Goal: Information Seeking & Learning: Check status

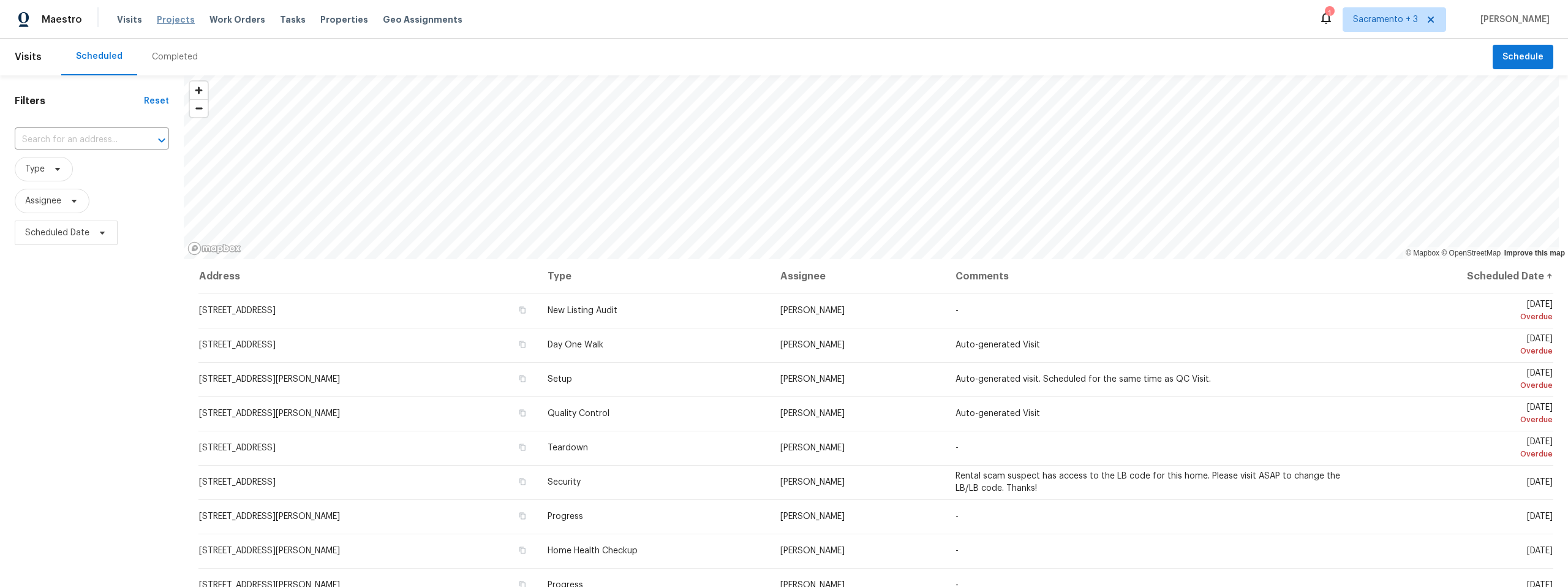
click at [174, 23] on span "Projects" at bounding box center [175, 19] width 38 height 12
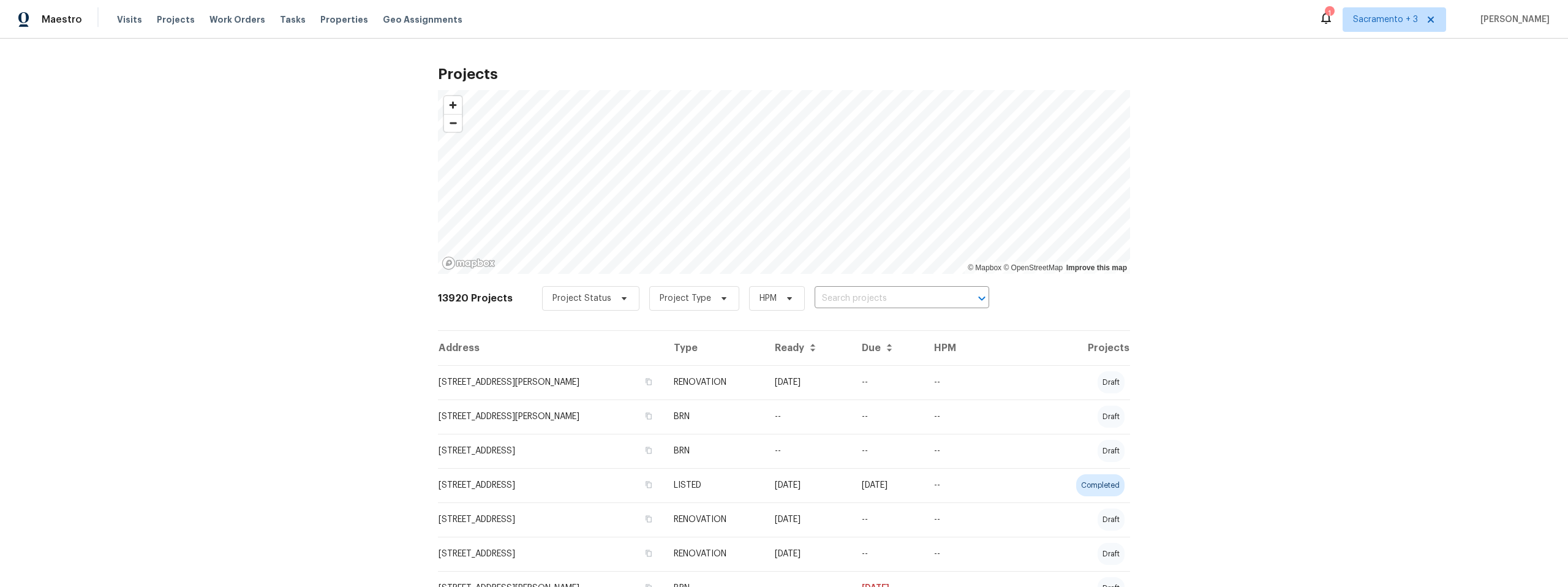
click at [815, 294] on input "text" at bounding box center [885, 299] width 140 height 19
paste input "6025 Brett Dr, Sacramento, CA 95842"
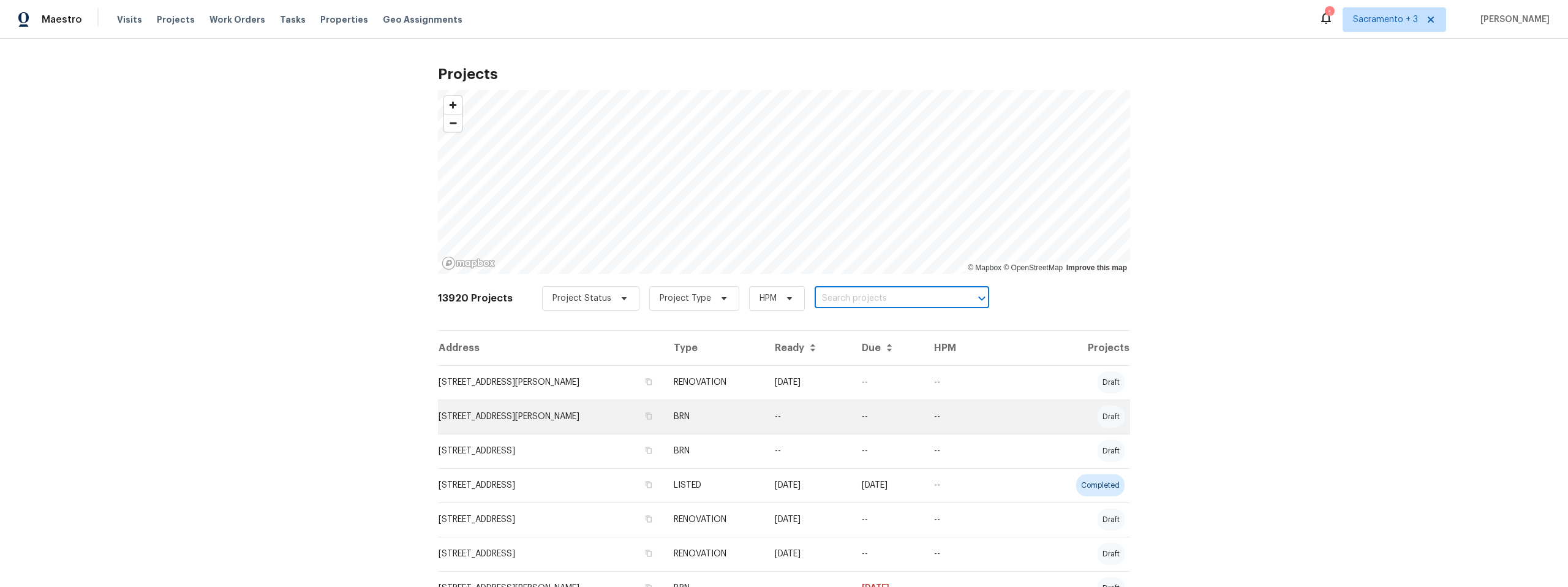
type input "6025 Brett Dr, Sacramento, CA 95842"
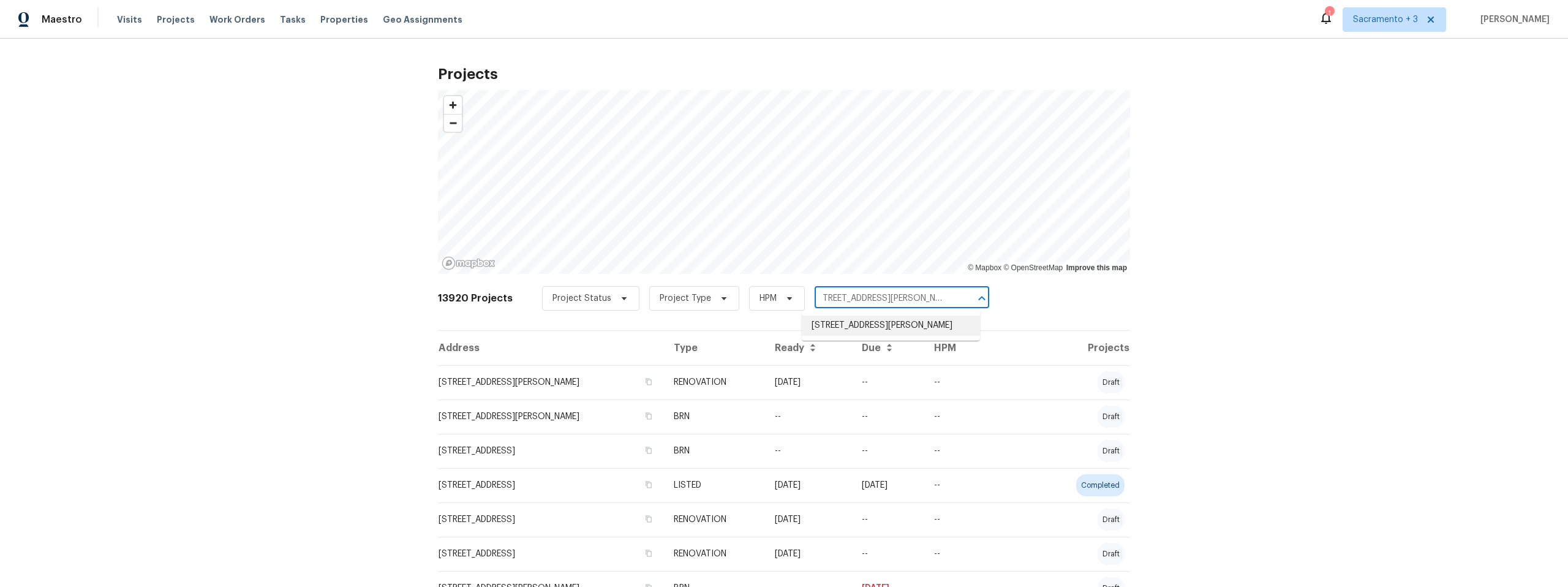
click at [871, 325] on li "6025 Brett Dr, Sacramento, CA 95842" at bounding box center [890, 325] width 178 height 20
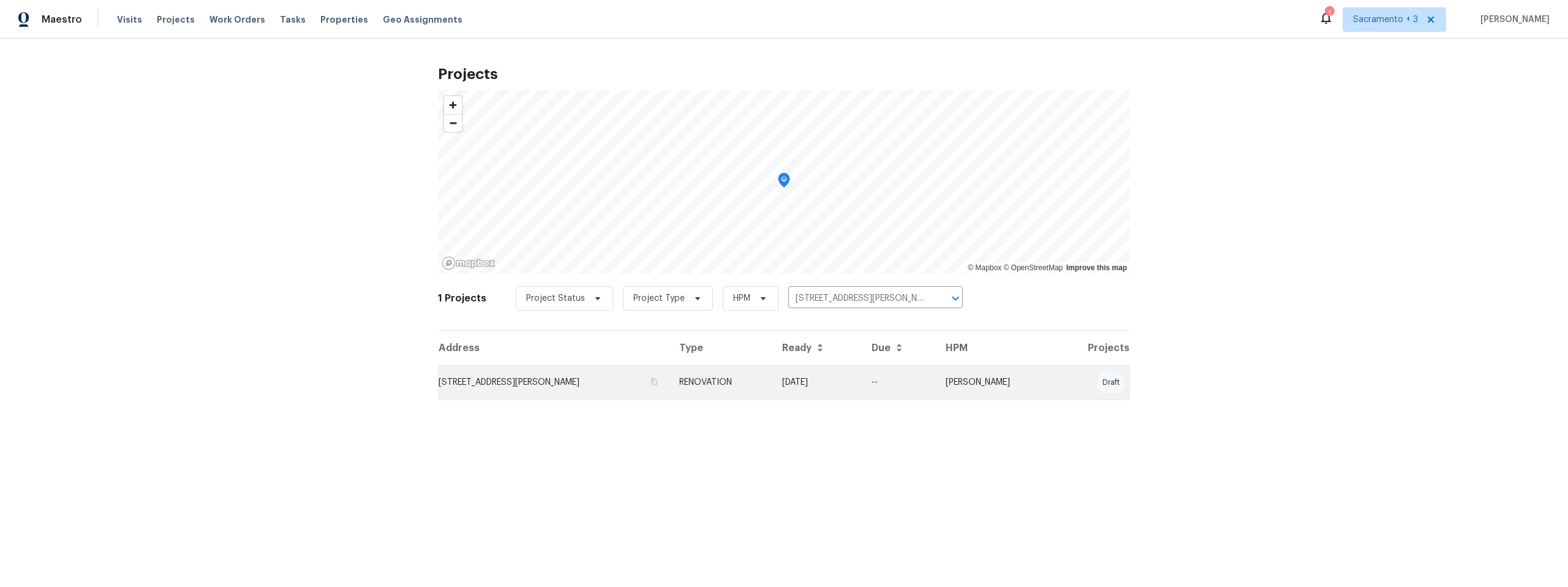
click at [588, 385] on td "6025 Brett Dr, Sacramento, CA 95842" at bounding box center [554, 382] width 231 height 34
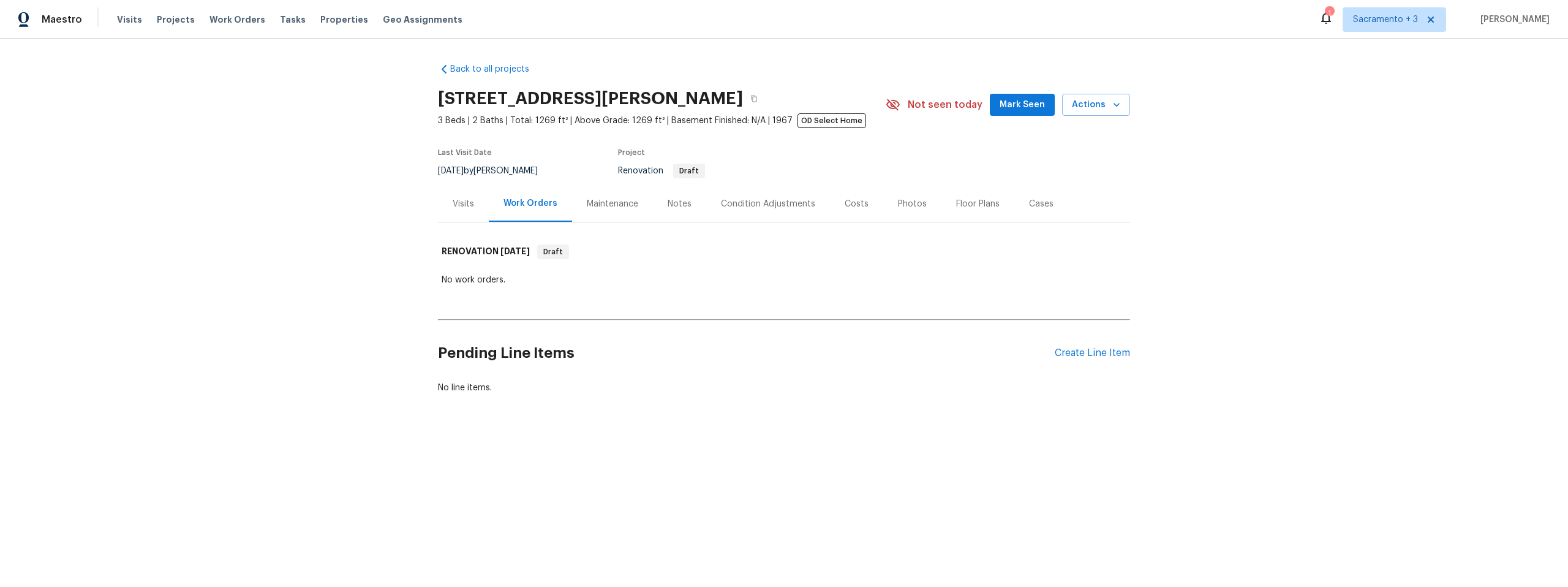
click at [467, 201] on div "Visits" at bounding box center [464, 204] width 21 height 12
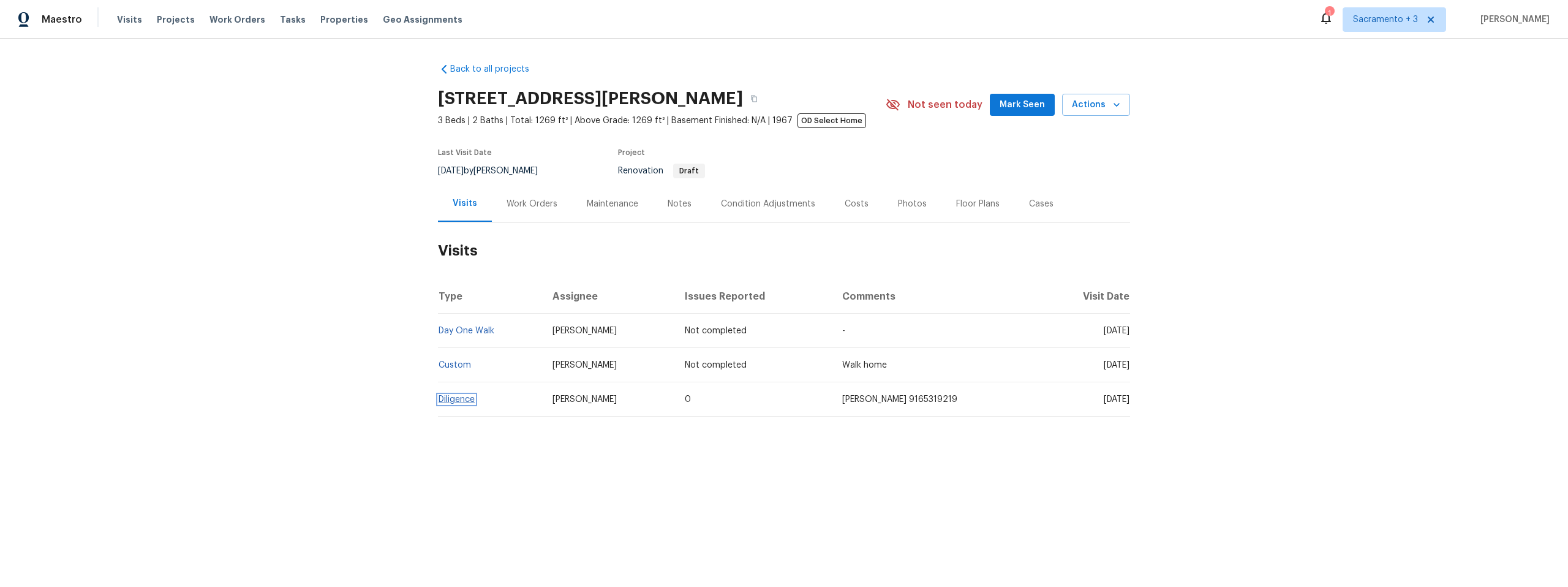
click at [455, 395] on link "Diligence" at bounding box center [456, 400] width 36 height 9
click at [757, 99] on icon "button" at bounding box center [754, 99] width 6 height 7
click at [163, 17] on span "Projects" at bounding box center [175, 19] width 38 height 12
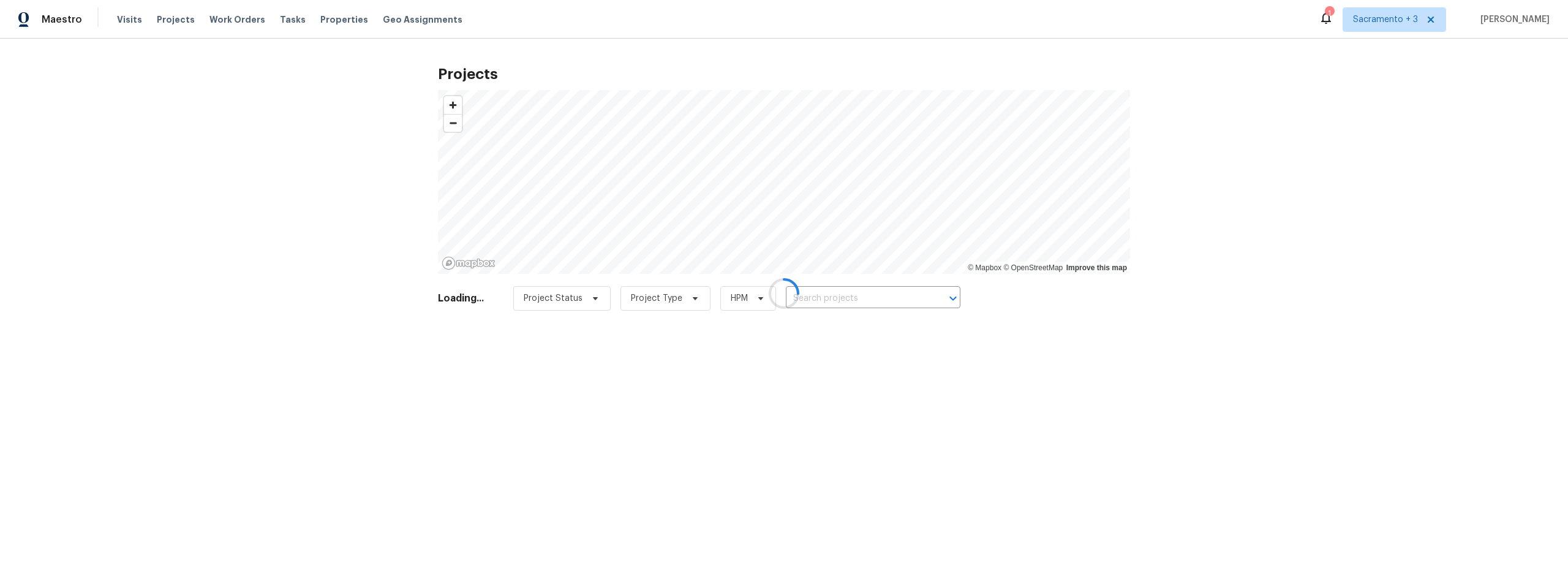
click at [825, 295] on div at bounding box center [784, 294] width 1568 height 587
click at [825, 296] on div at bounding box center [784, 294] width 1568 height 587
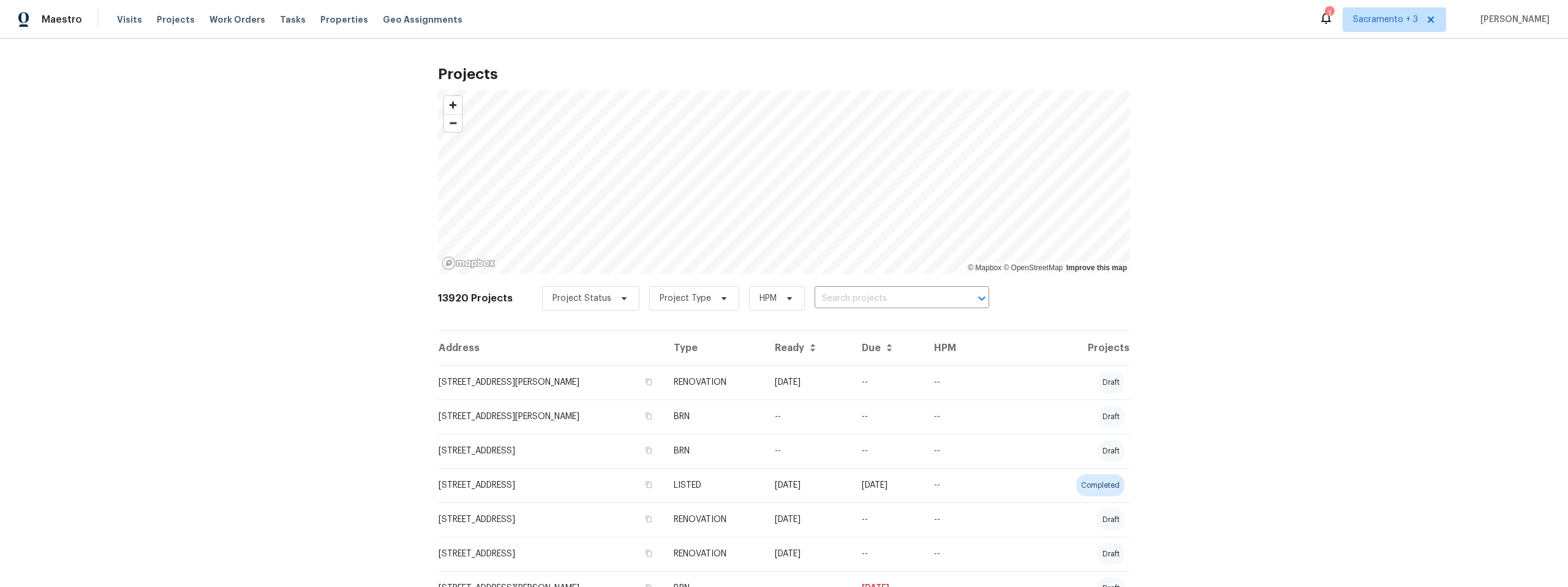
click at [825, 296] on input "text" at bounding box center [885, 299] width 140 height 19
type input "N Grant"
click at [836, 330] on li "121 N Grant Ln, Folsom, CA 95630" at bounding box center [890, 325] width 178 height 20
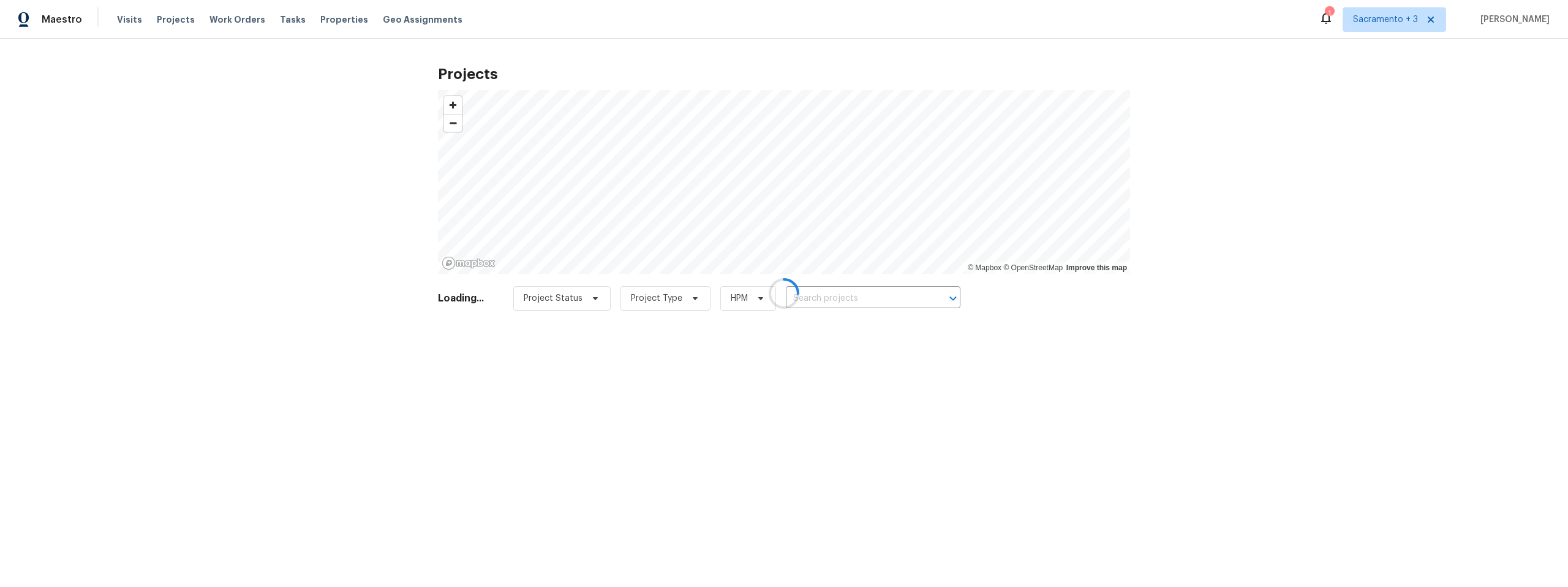
type input "121 N Grant Ln, Folsom, CA 95630"
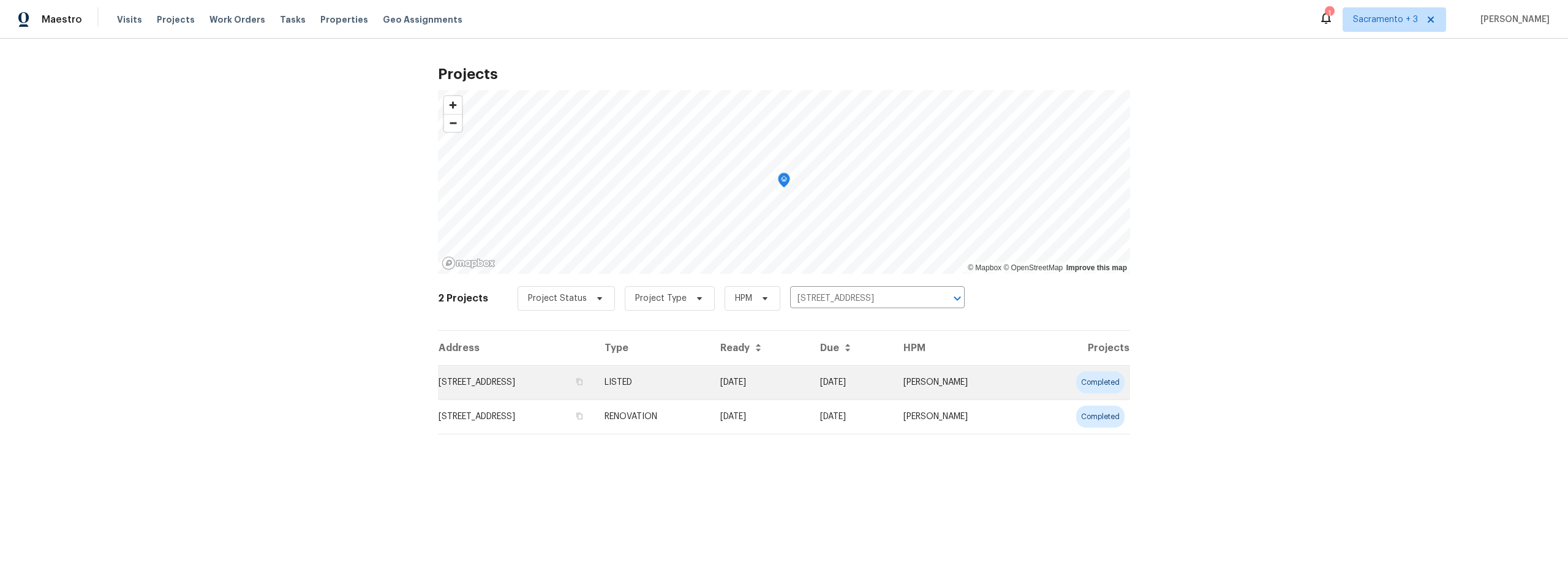
click at [549, 383] on td "121 N Grant Ln, Folsom, CA 95630" at bounding box center [516, 382] width 157 height 34
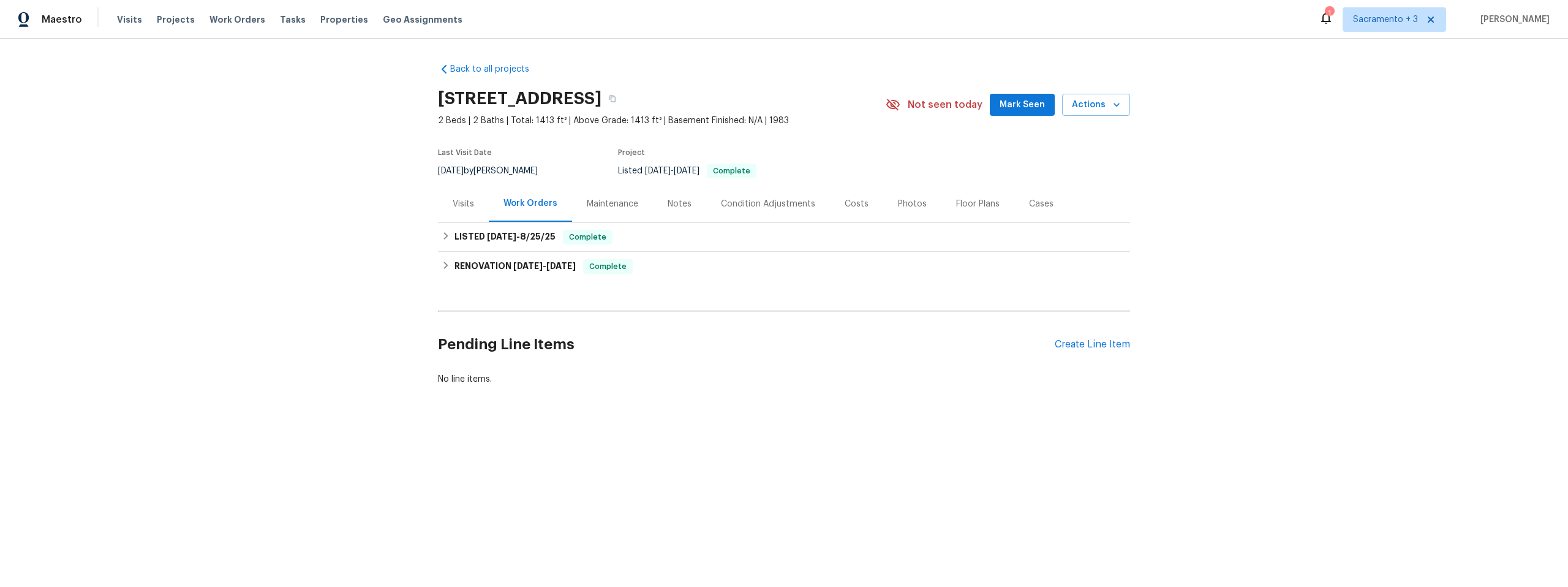
click at [453, 204] on div "Visits" at bounding box center [464, 204] width 21 height 12
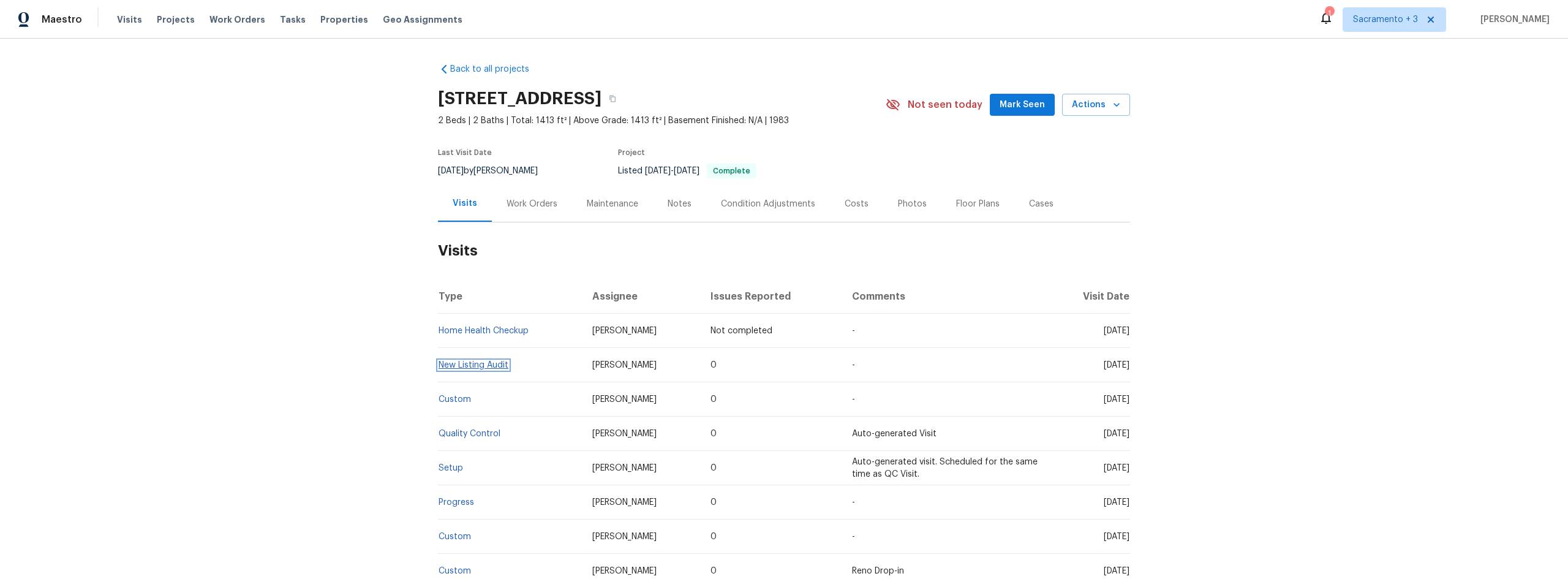
click at [498, 367] on link "New Listing Audit" at bounding box center [473, 365] width 70 height 9
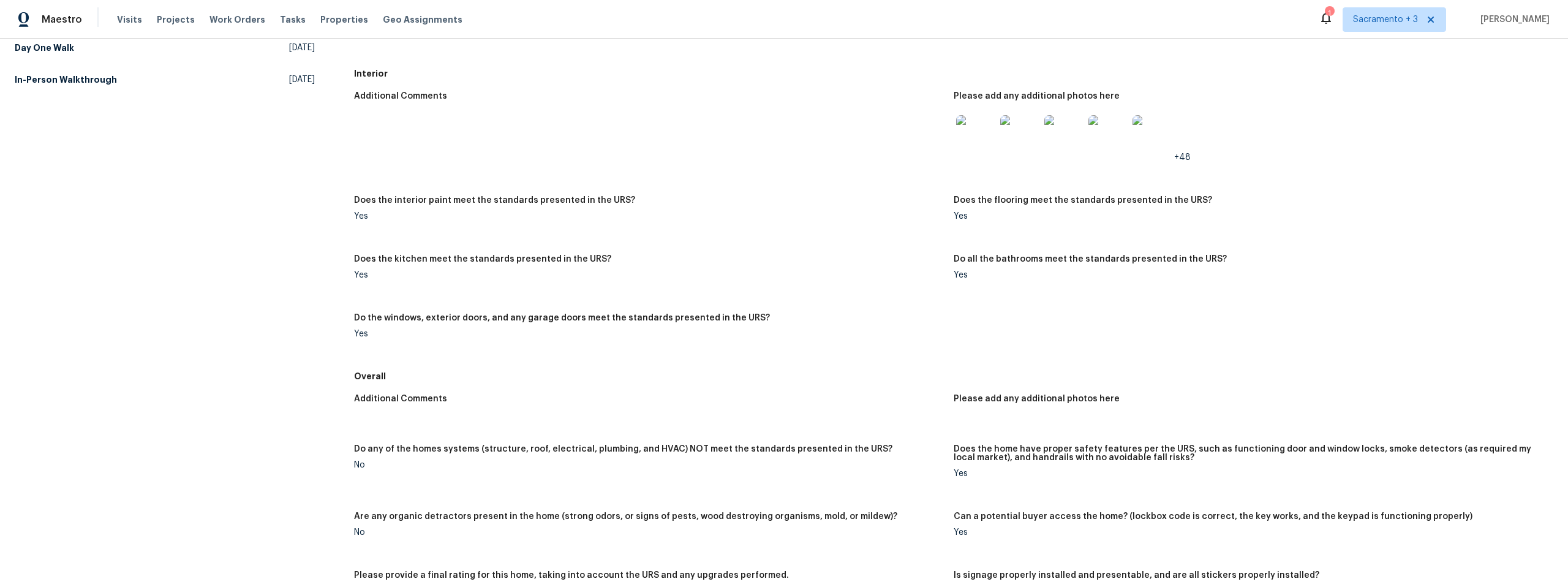
scroll to position [279, 0]
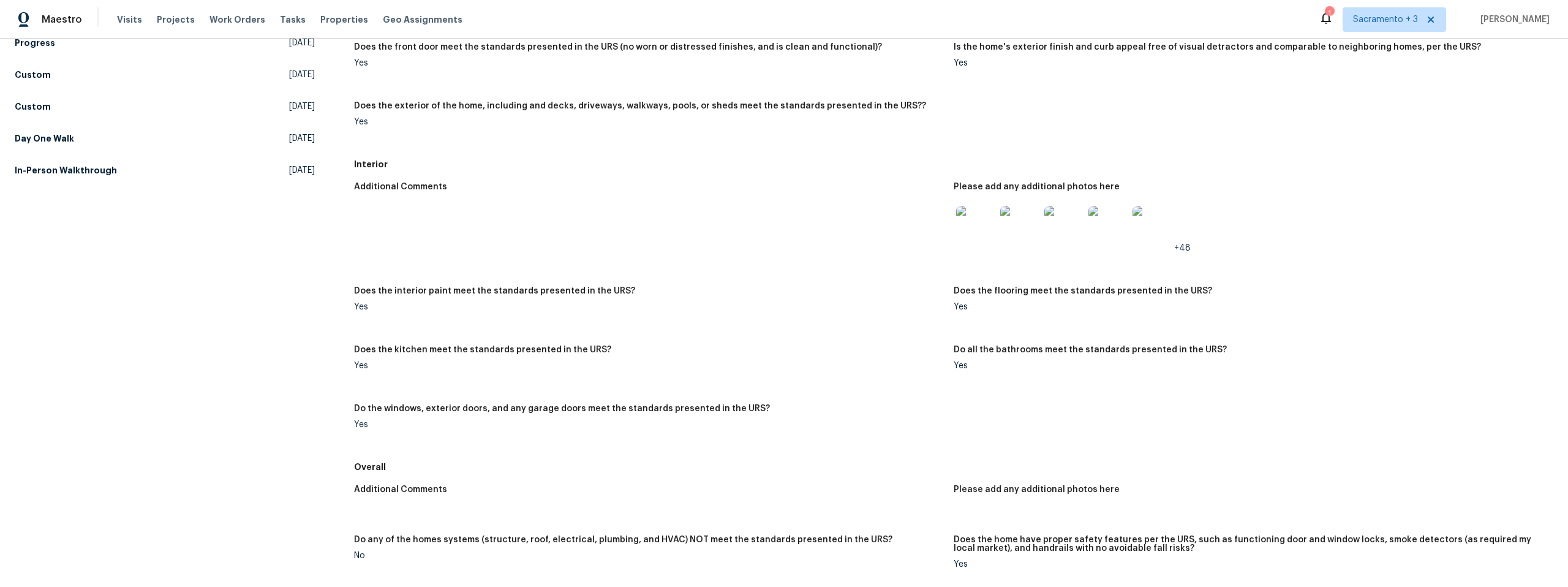
click at [957, 229] on img at bounding box center [976, 225] width 39 height 39
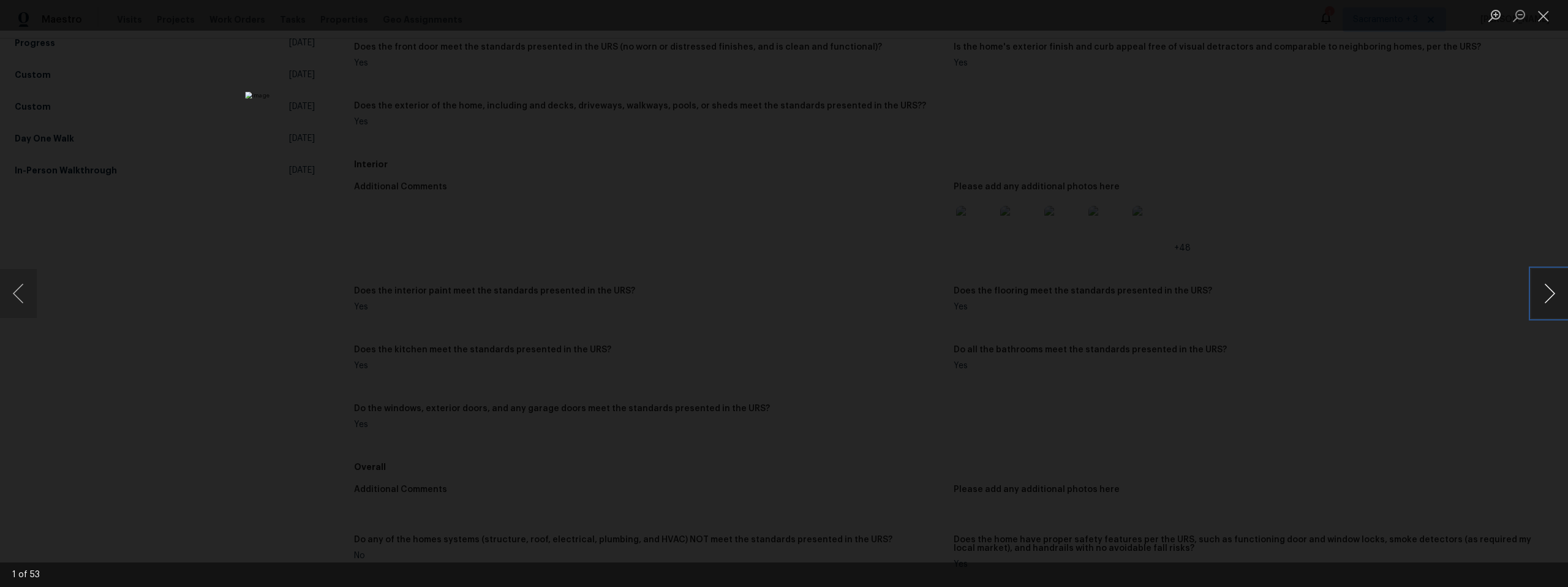
click at [1550, 290] on button "Next image" at bounding box center [1550, 294] width 37 height 49
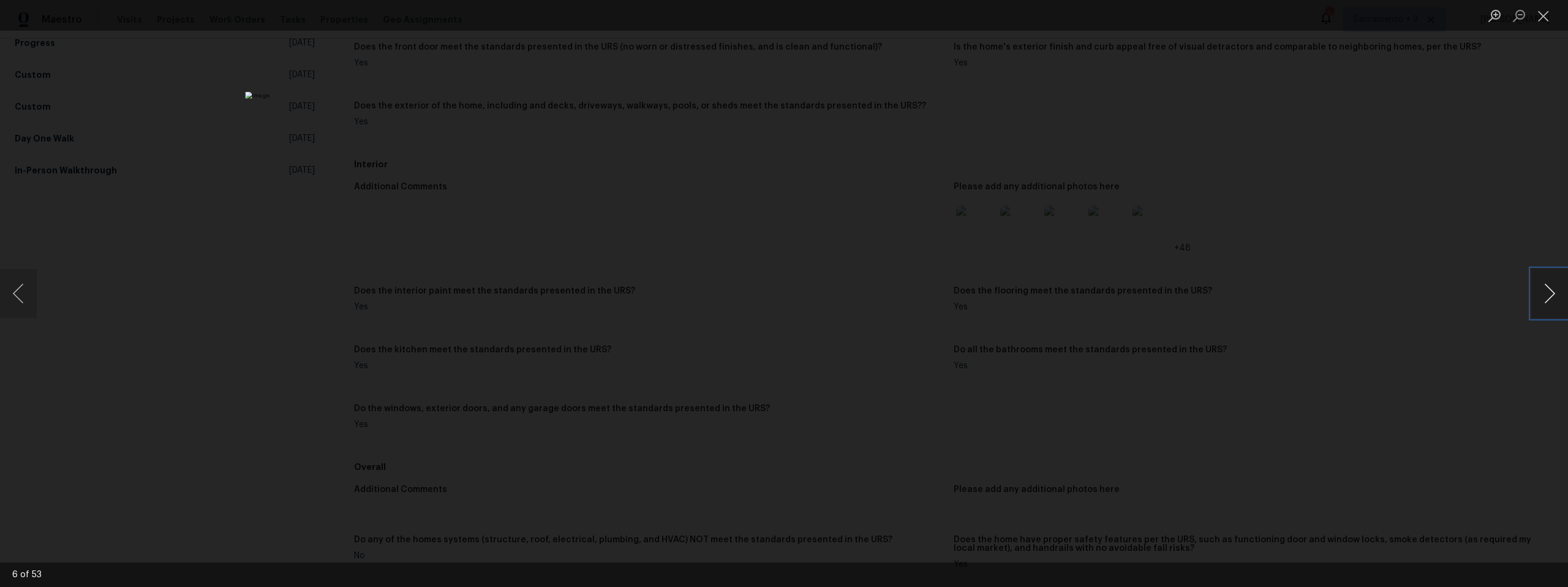
click at [1550, 290] on button "Next image" at bounding box center [1550, 294] width 37 height 49
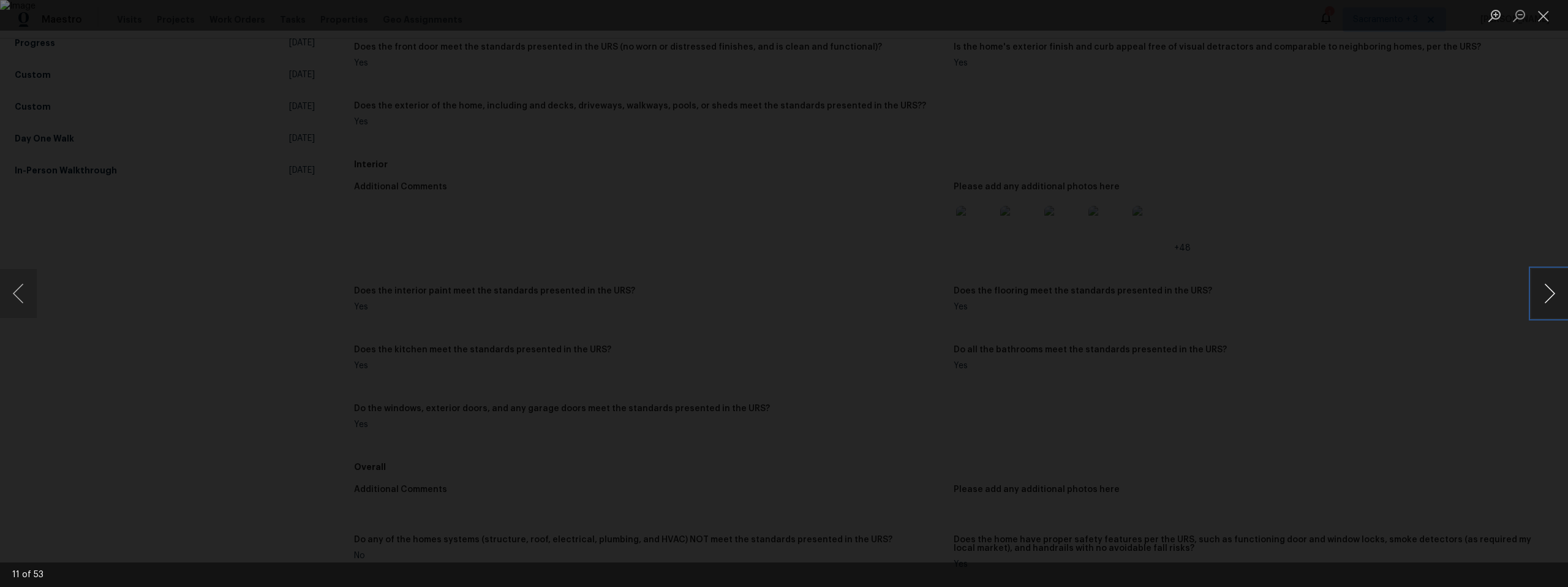
click at [1550, 290] on button "Next image" at bounding box center [1550, 294] width 37 height 49
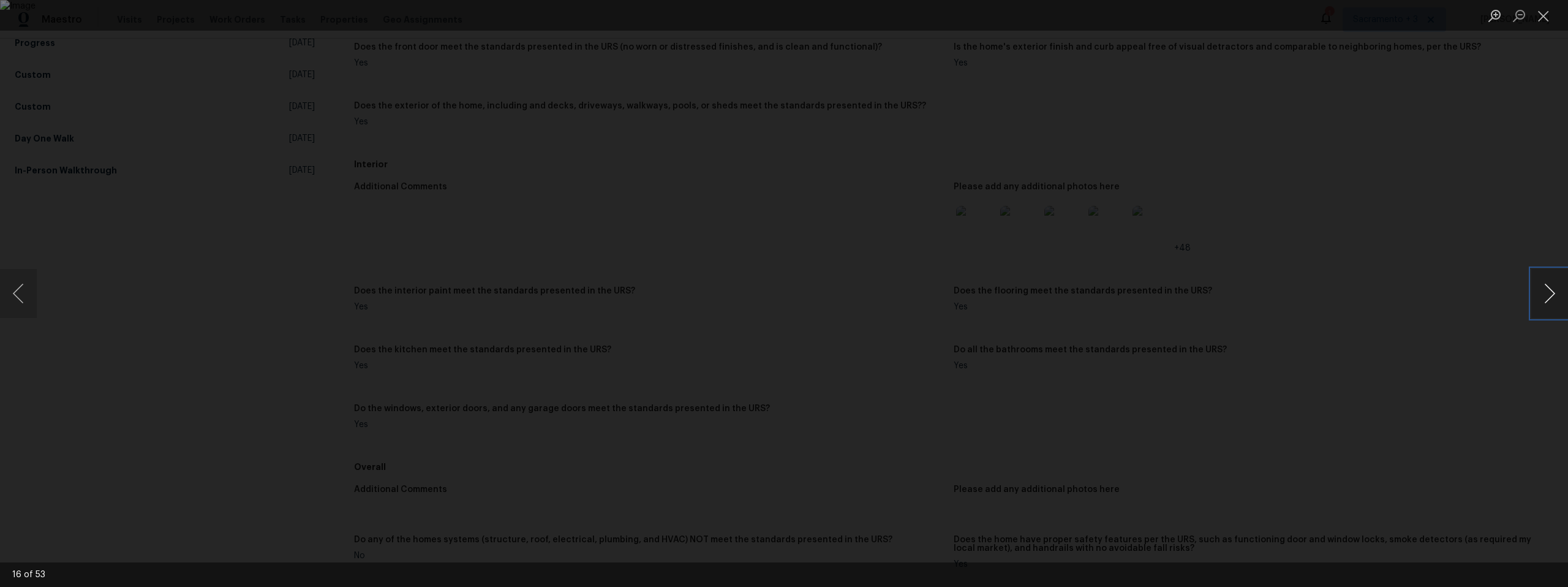
click at [1550, 290] on button "Next image" at bounding box center [1550, 294] width 37 height 49
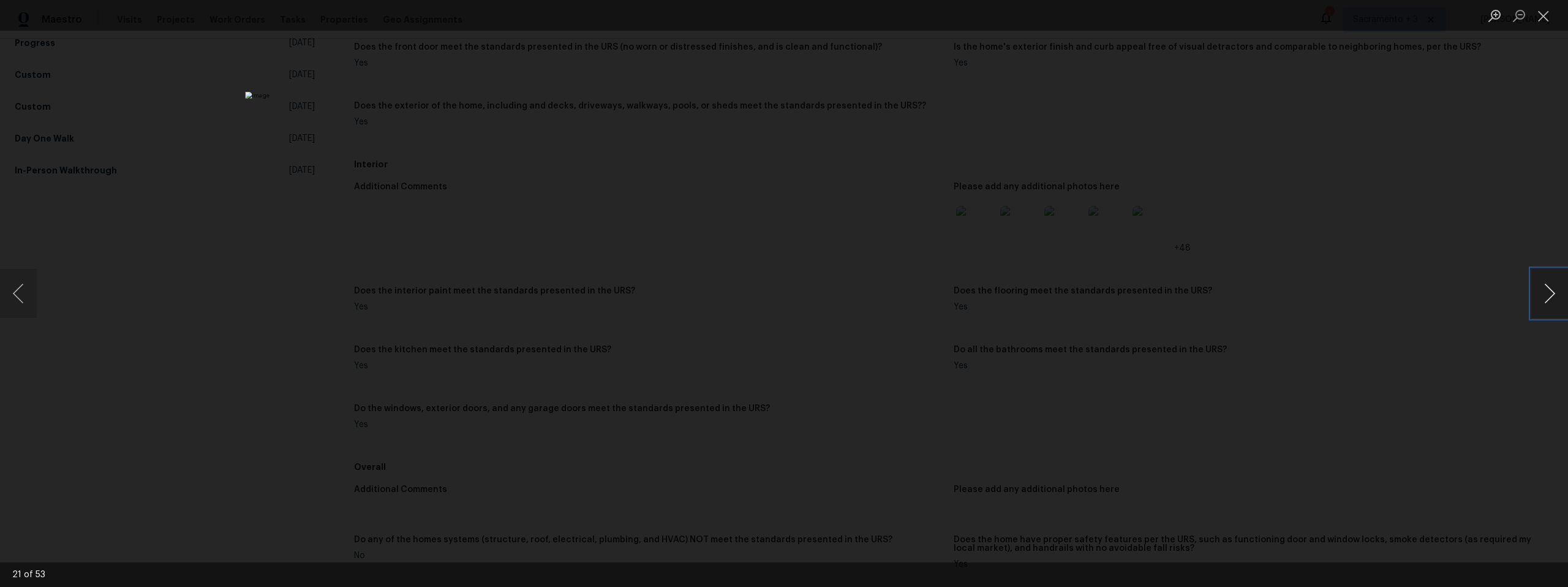
click at [1550, 290] on button "Next image" at bounding box center [1550, 294] width 37 height 49
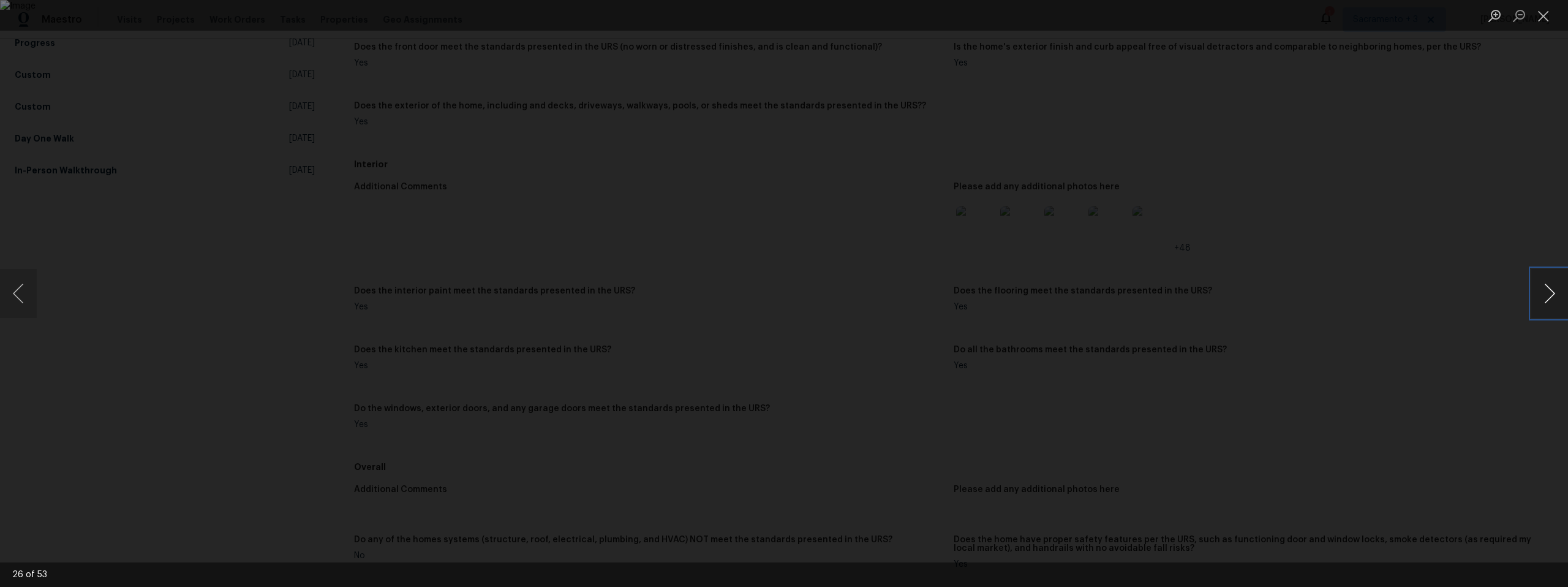
click at [1550, 290] on button "Next image" at bounding box center [1550, 294] width 37 height 49
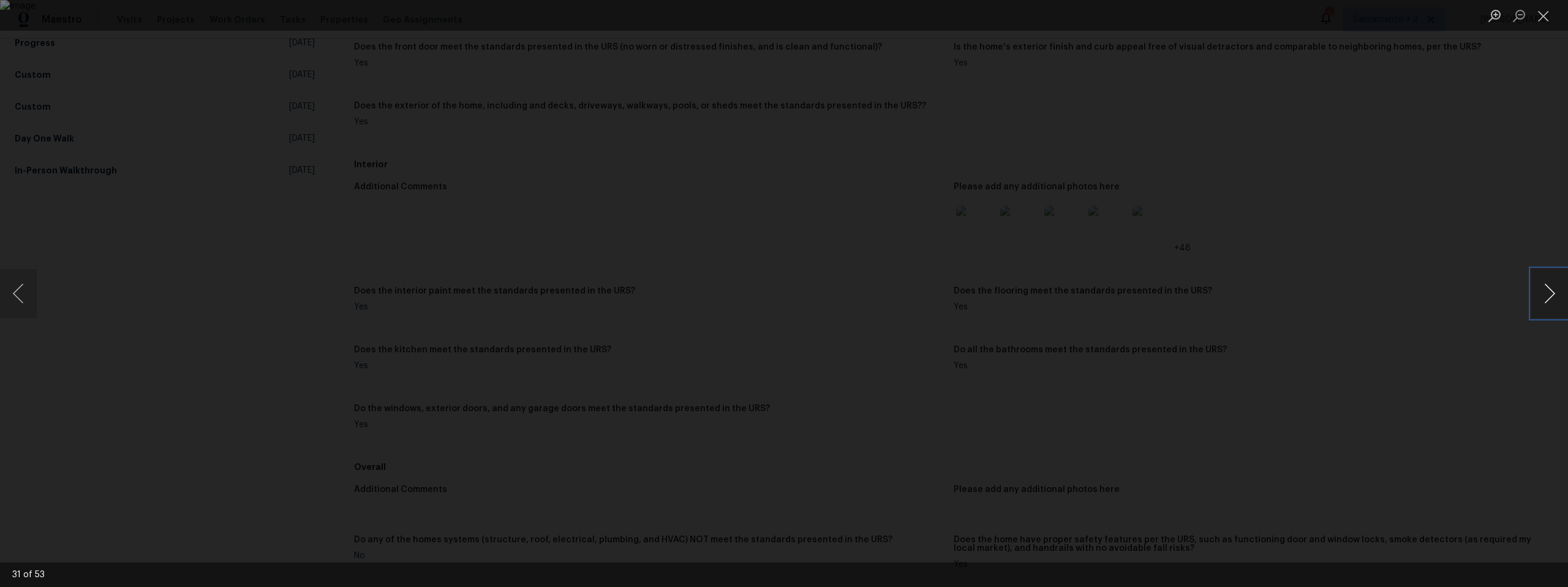
click at [1550, 290] on button "Next image" at bounding box center [1550, 294] width 37 height 49
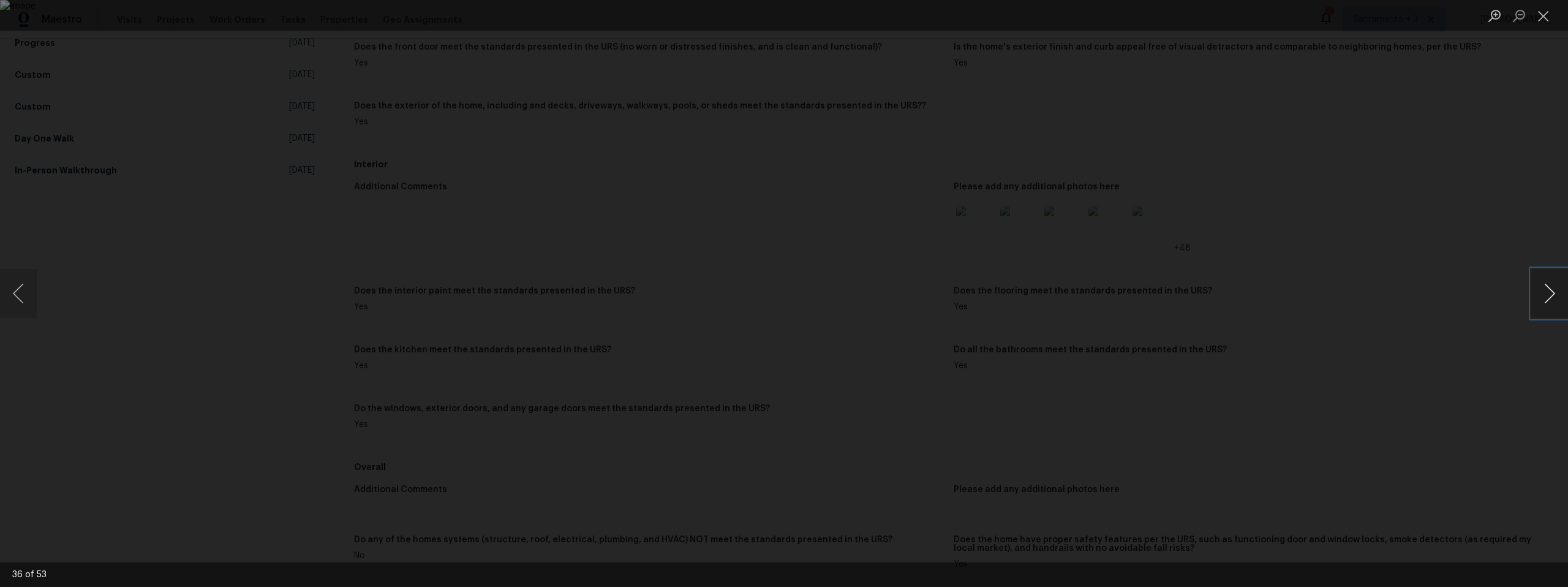
click at [1550, 290] on button "Next image" at bounding box center [1550, 294] width 37 height 49
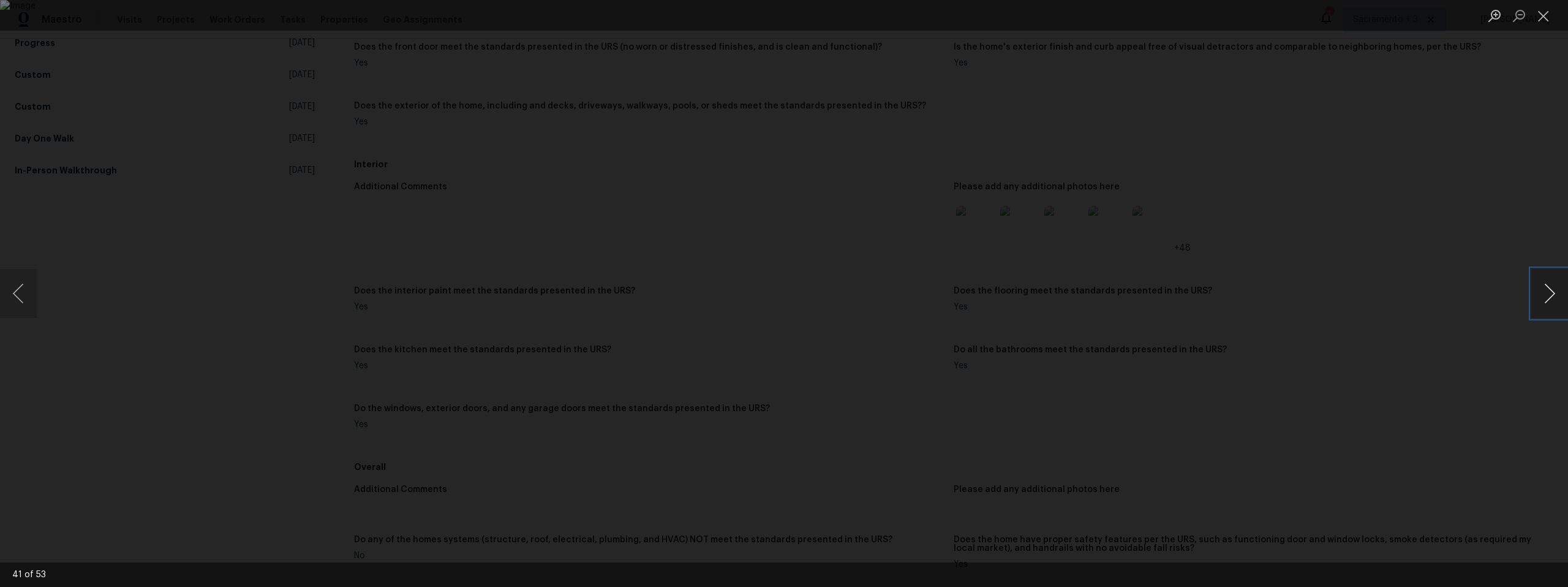
click at [1550, 290] on button "Next image" at bounding box center [1550, 294] width 37 height 49
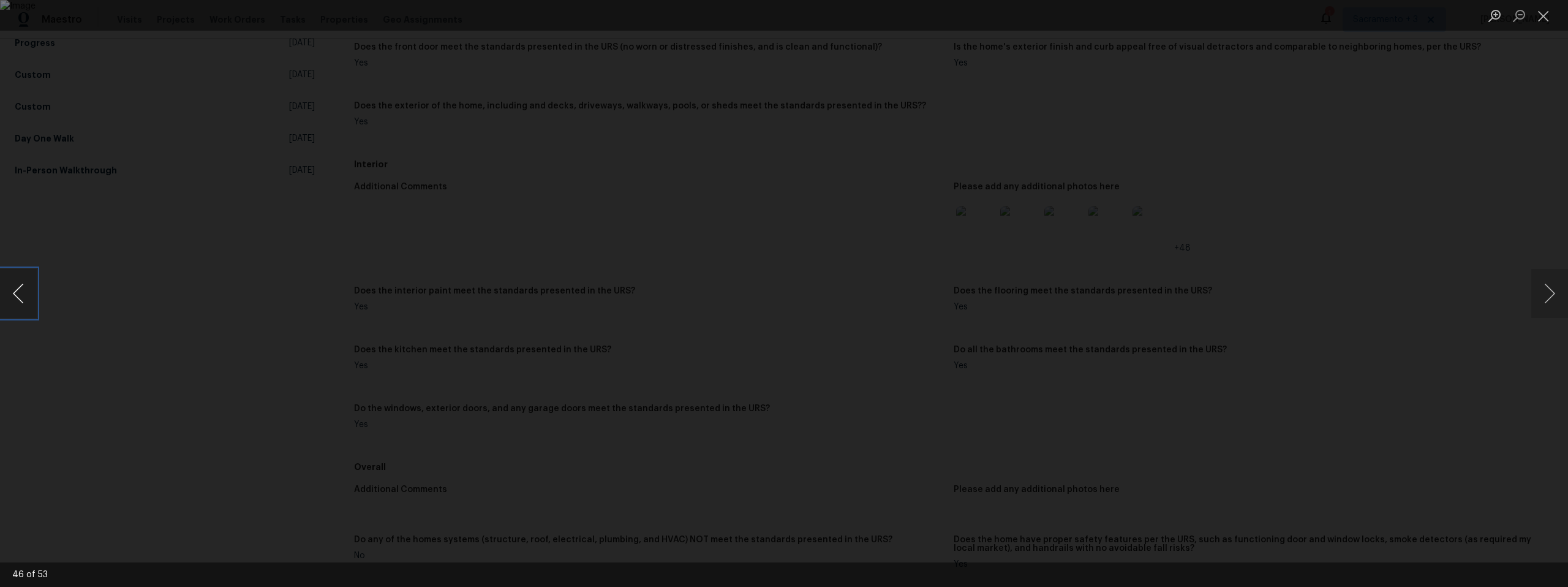
click at [4, 287] on button "Previous image" at bounding box center [18, 294] width 37 height 49
click at [821, 258] on img "Lightbox" at bounding box center [784, 294] width 1077 height 403
click at [821, 258] on img "Lightbox" at bounding box center [746, 329] width 2165 height 810
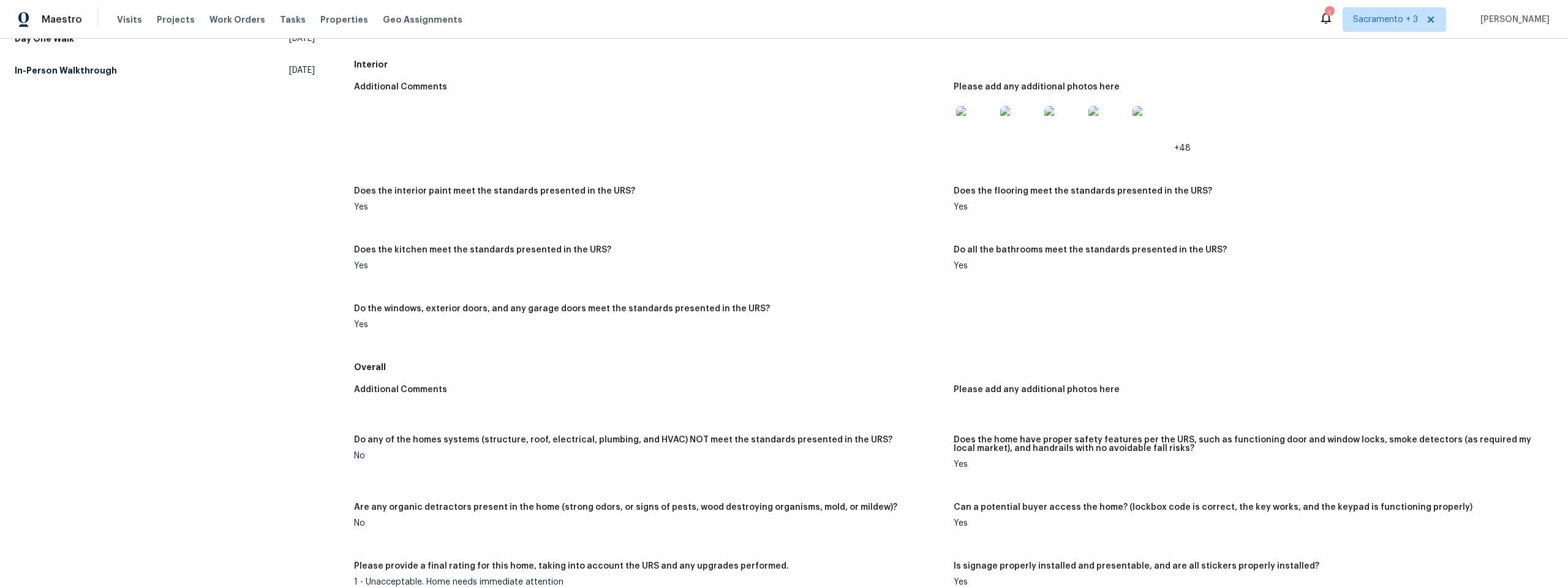
scroll to position [354, 0]
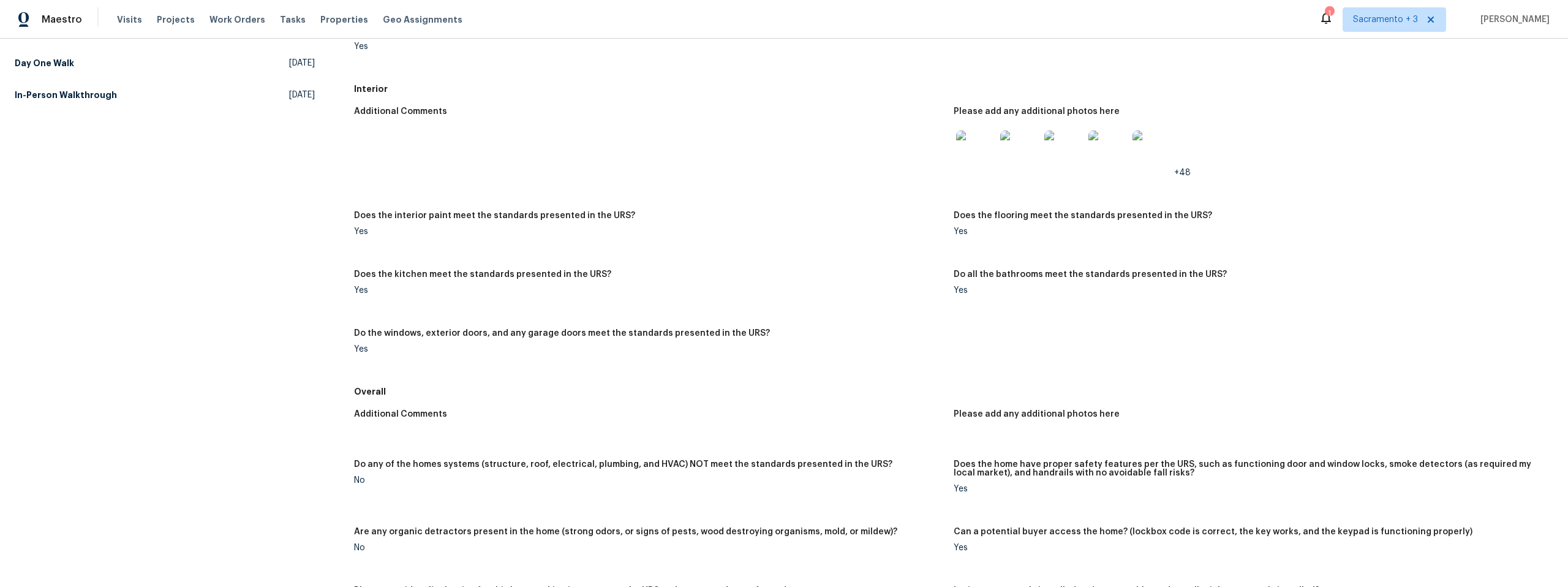
click at [1148, 148] on img at bounding box center [1152, 150] width 39 height 39
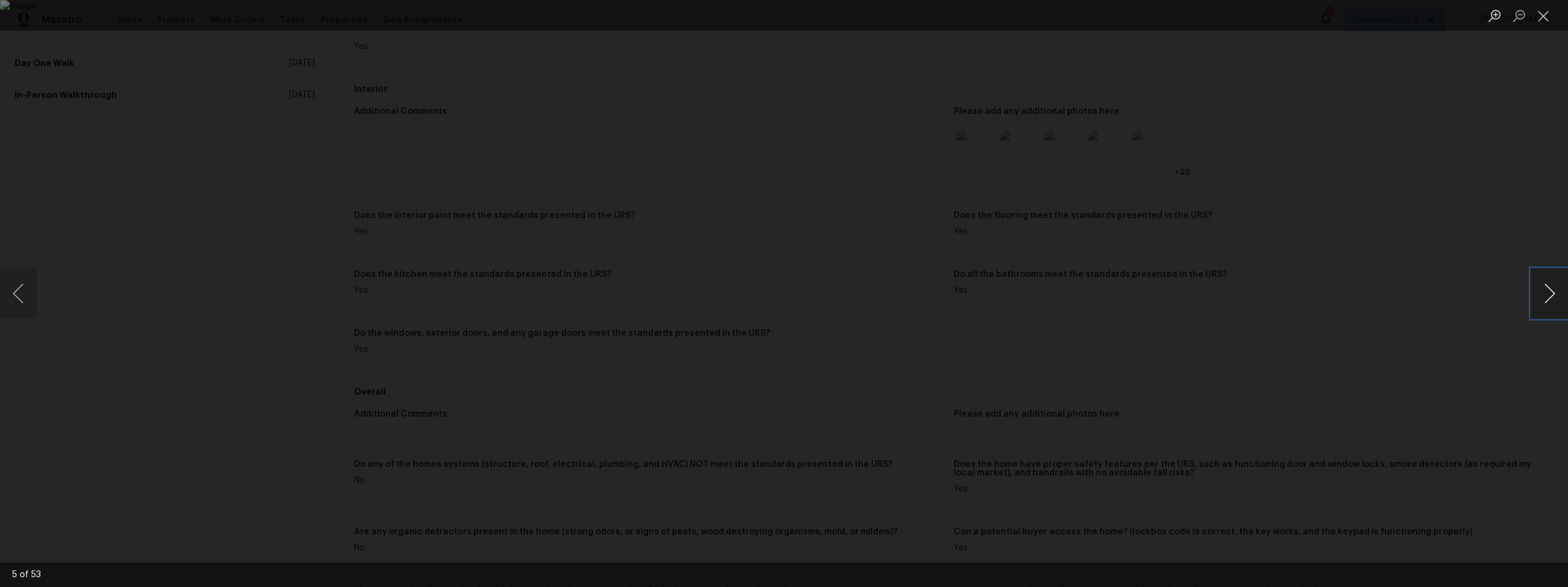
click at [1544, 295] on button "Next image" at bounding box center [1550, 294] width 37 height 49
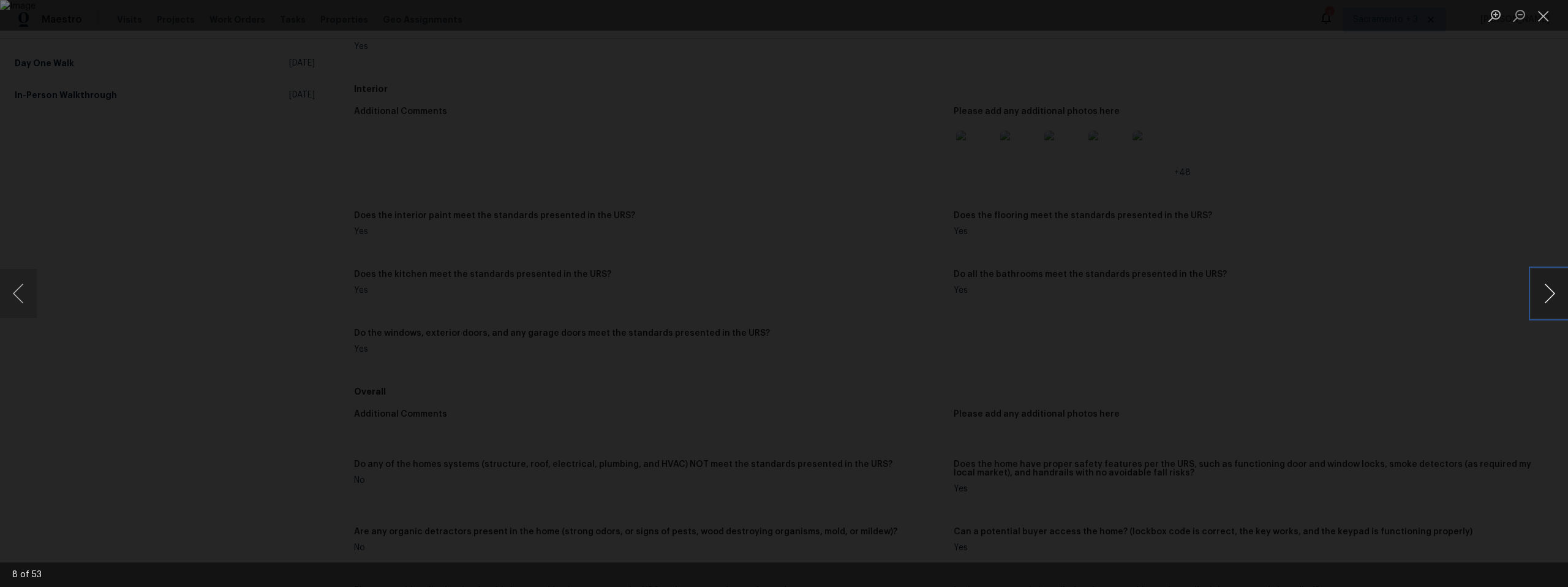
click at [1544, 295] on button "Next image" at bounding box center [1550, 294] width 37 height 49
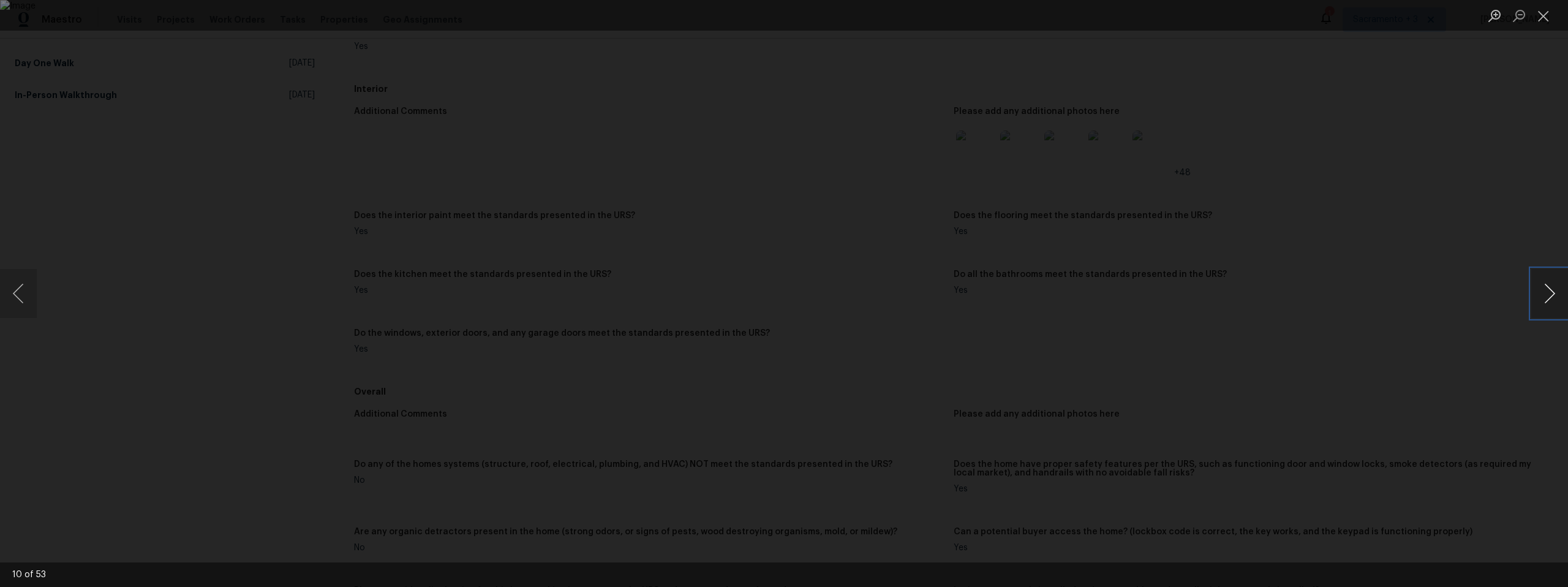
click at [1544, 295] on button "Next image" at bounding box center [1550, 294] width 37 height 49
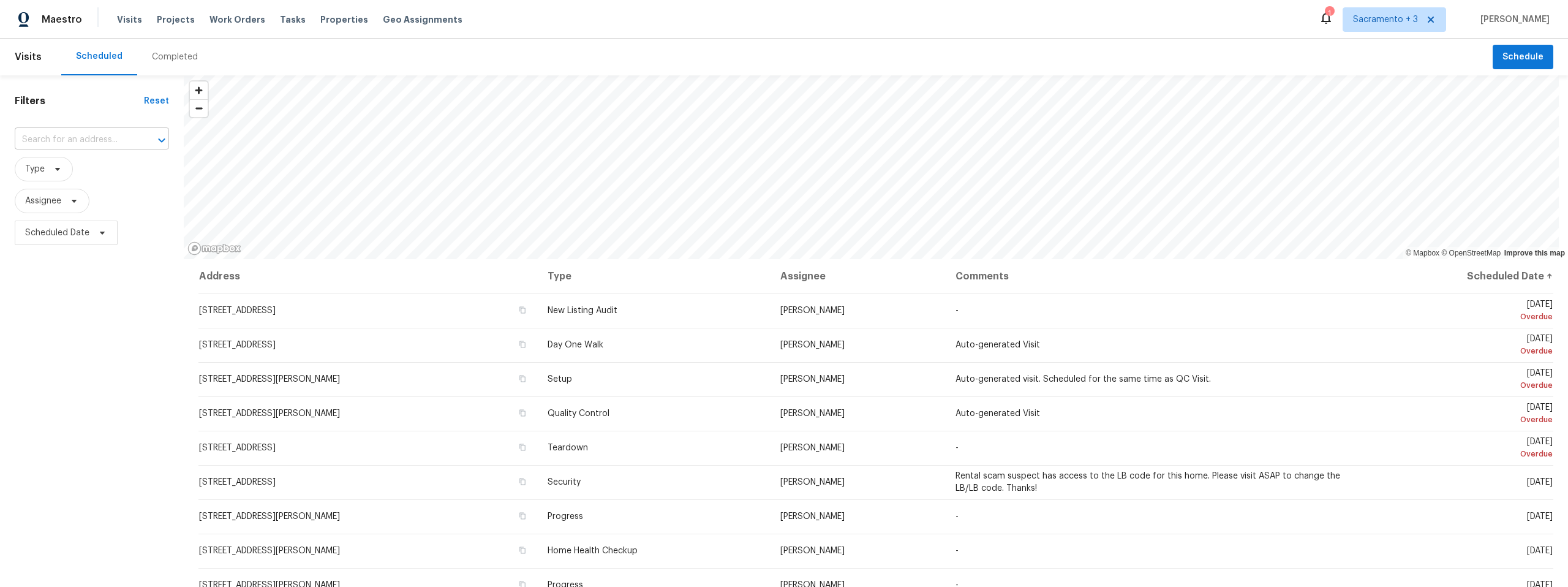
click at [110, 137] on input "text" at bounding box center [74, 140] width 120 height 19
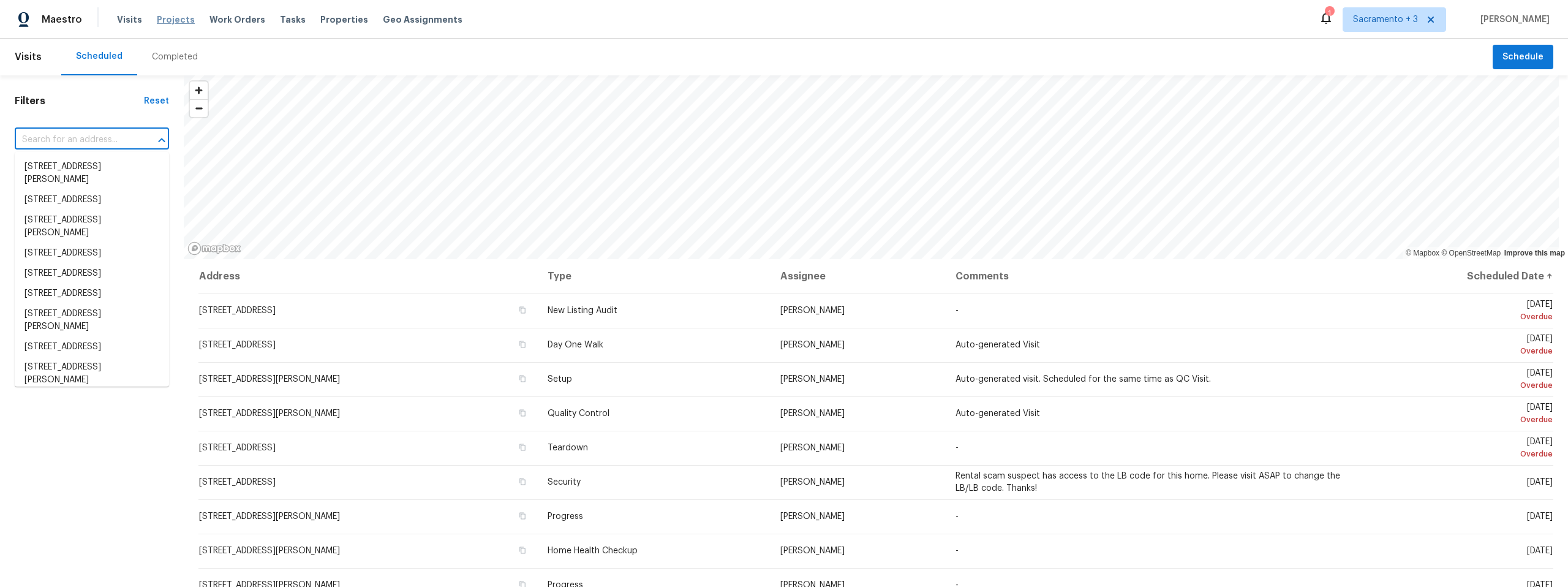
click at [164, 16] on span "Projects" at bounding box center [175, 19] width 38 height 12
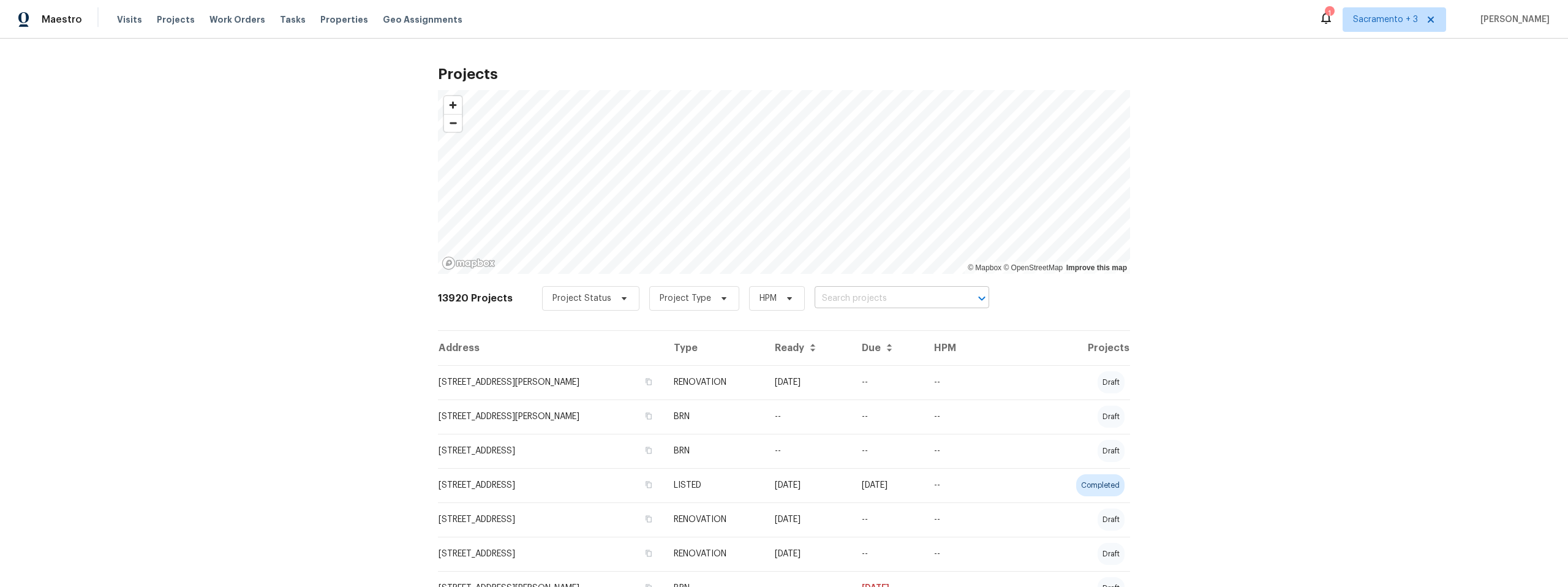
click at [886, 301] on input "text" at bounding box center [885, 299] width 140 height 19
type input "121 N grant"
click at [920, 327] on li "121 N Grant Ln, Folsom, CA 95630" at bounding box center [890, 325] width 178 height 20
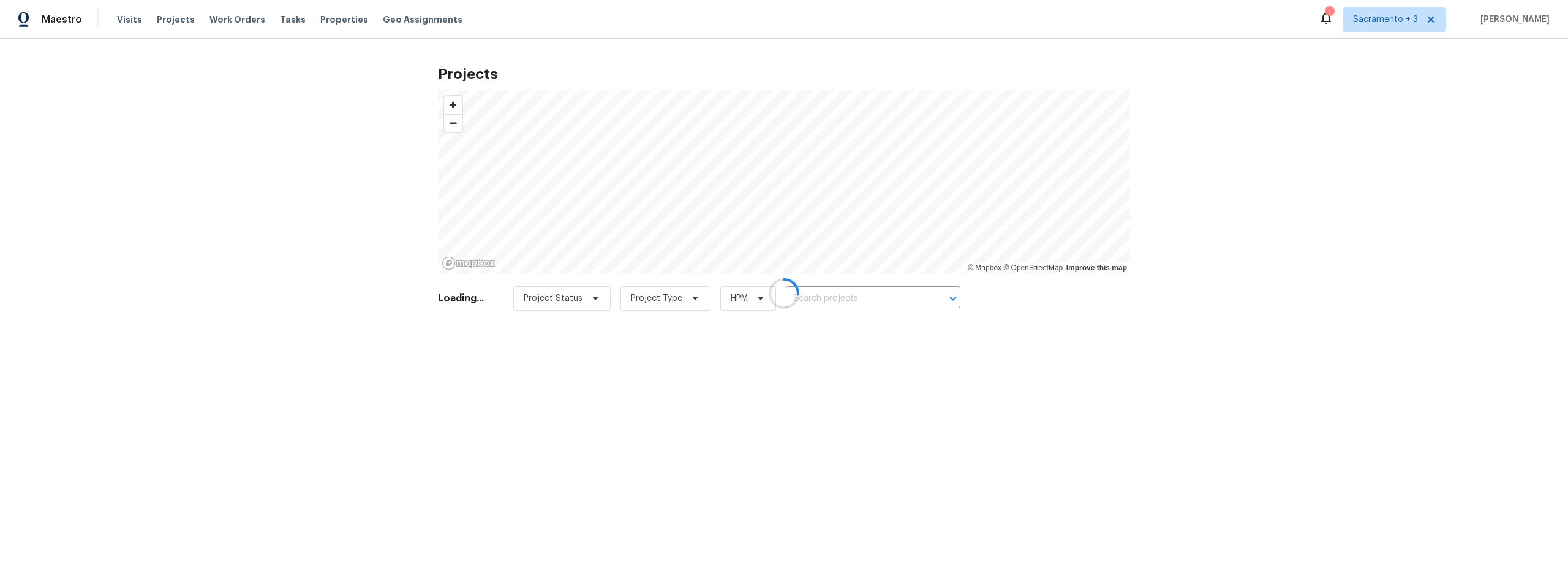
type input "121 N Grant Ln, Folsom, CA 95630"
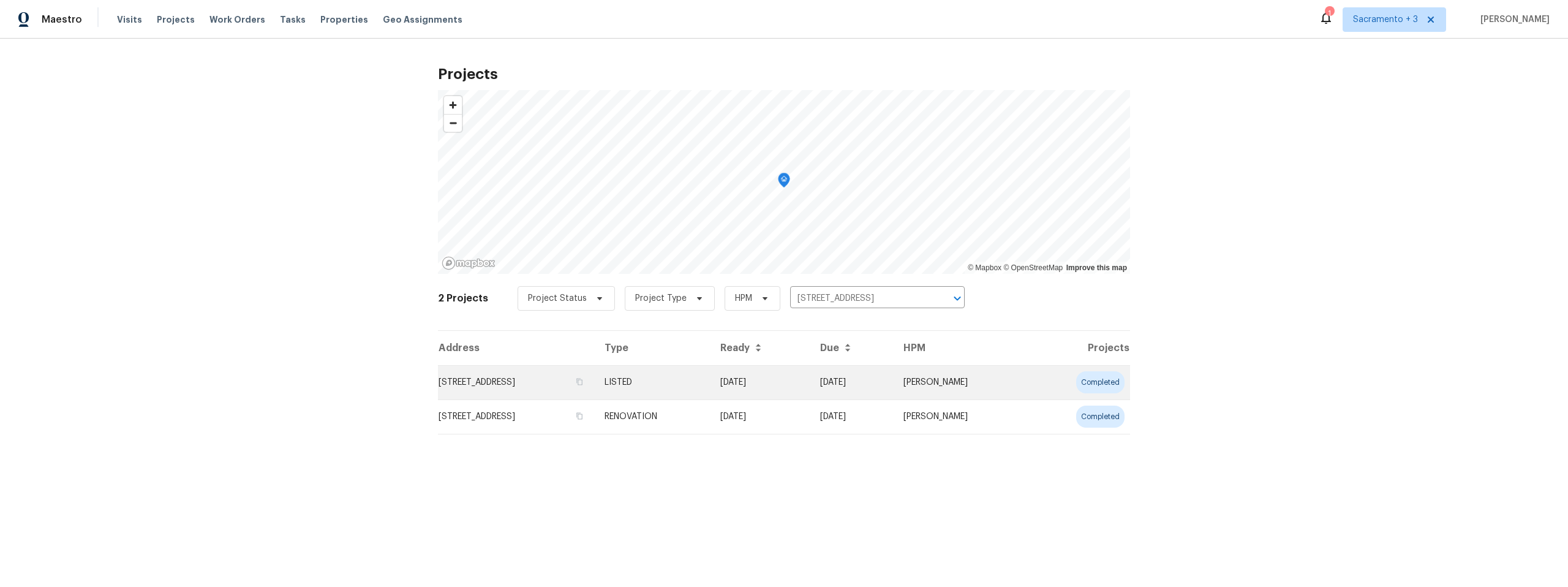
click at [493, 381] on td "121 N Grant Ln, Folsom, CA 95630" at bounding box center [516, 382] width 157 height 34
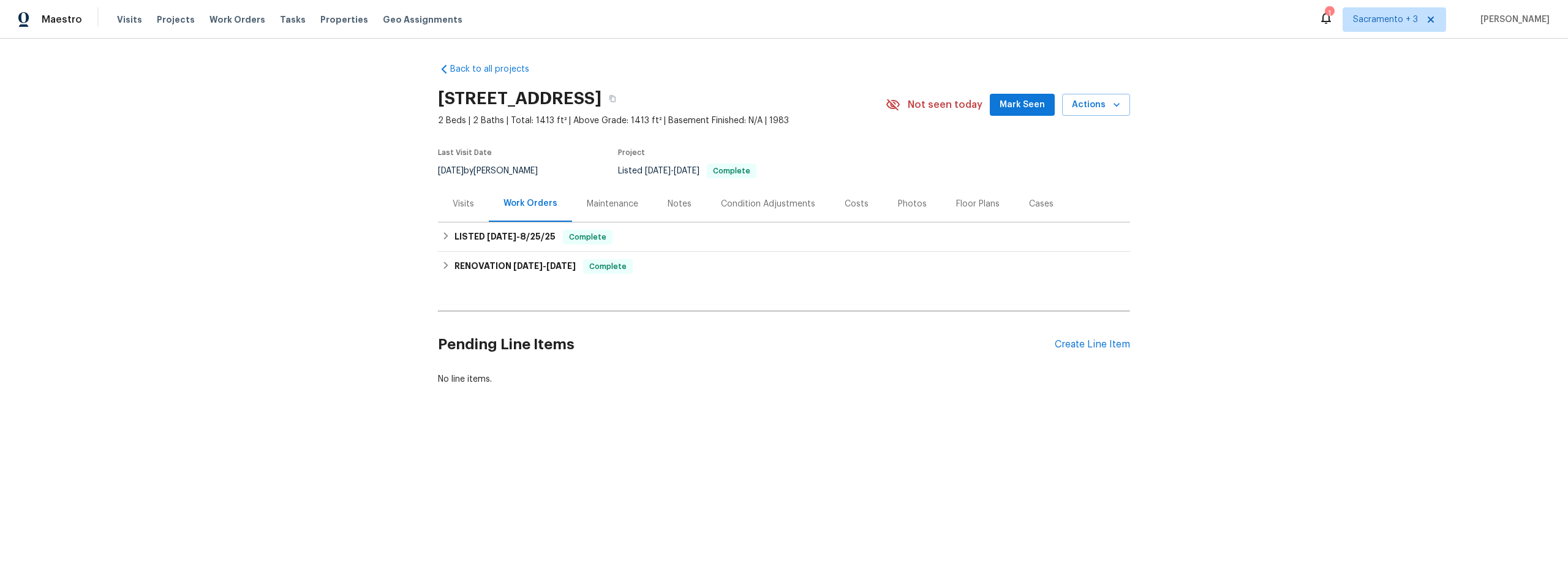
click at [464, 200] on div "Visits" at bounding box center [464, 204] width 21 height 12
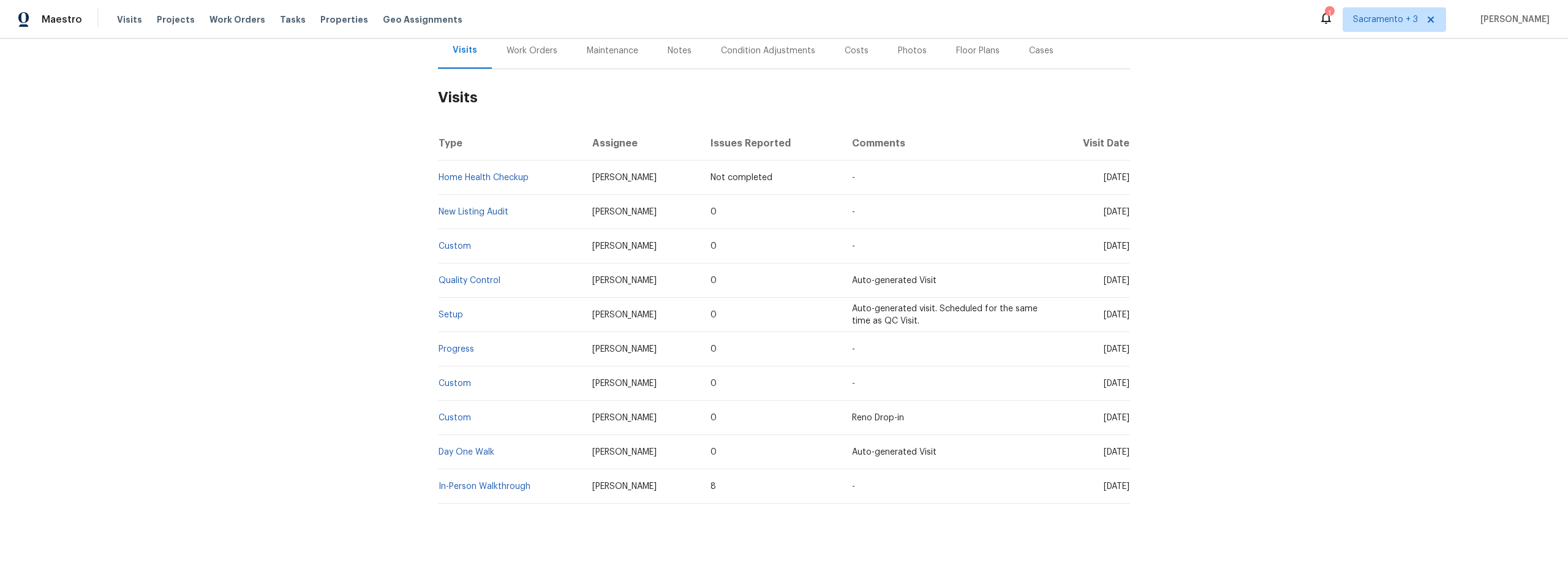
scroll to position [162, 0]
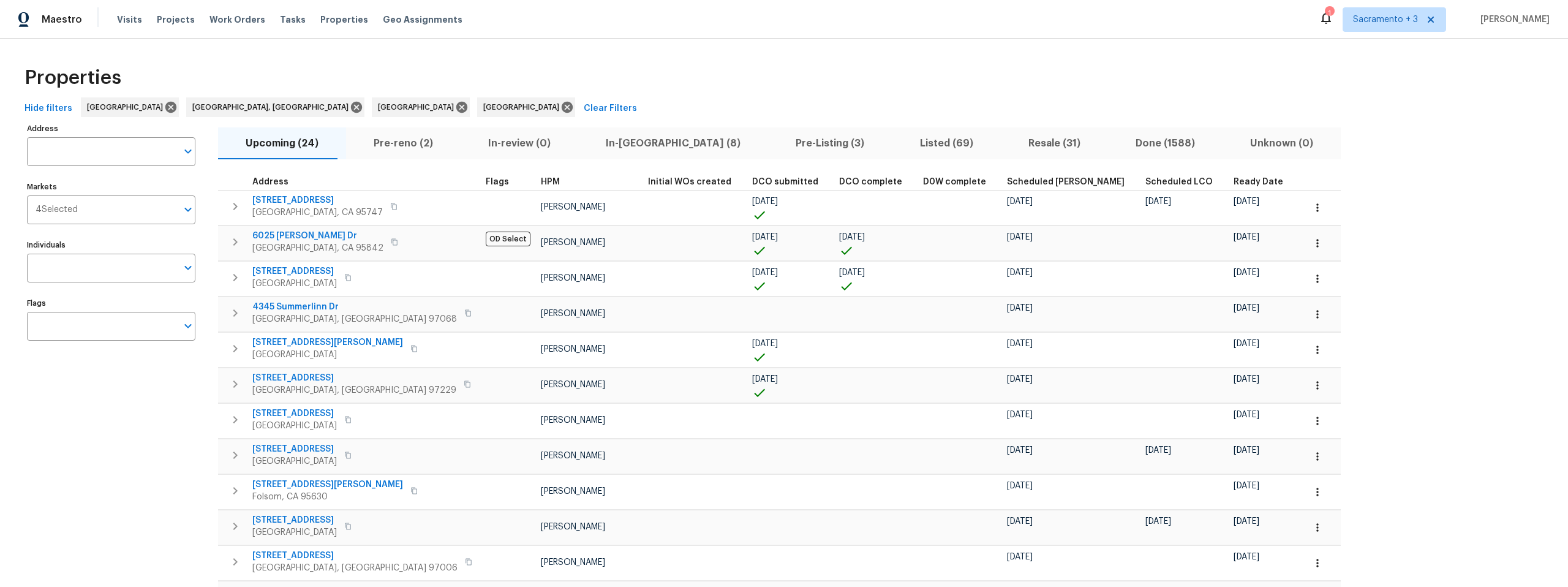
click at [585, 144] on span "In-[GEOGRAPHIC_DATA] (8)" at bounding box center [673, 144] width 175 height 18
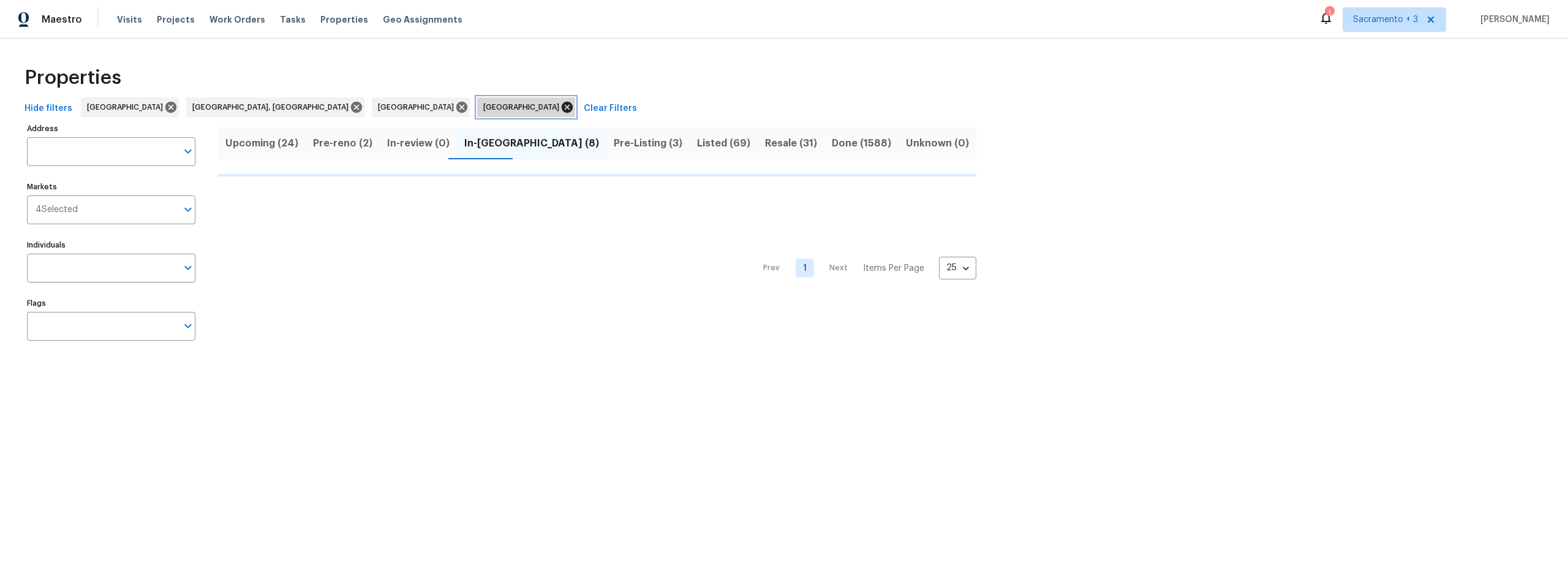
click at [561, 107] on icon at bounding box center [567, 107] width 13 height 13
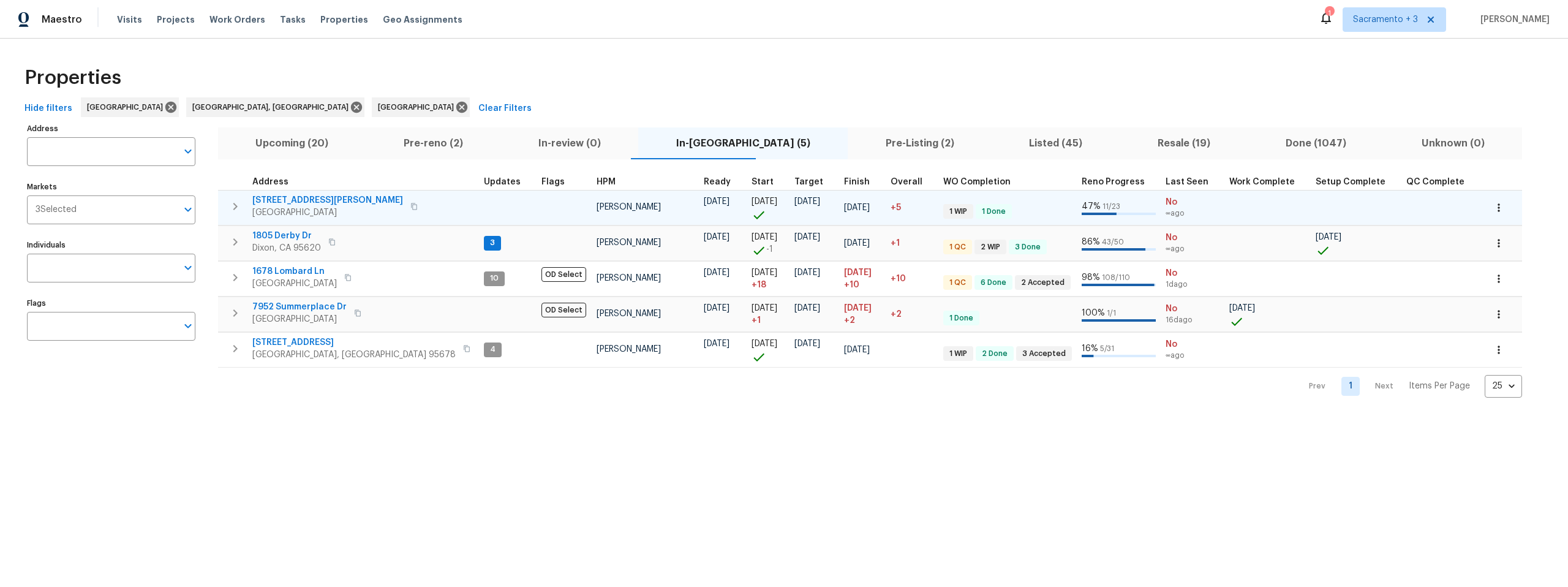
click at [227, 209] on button "button" at bounding box center [235, 207] width 25 height 25
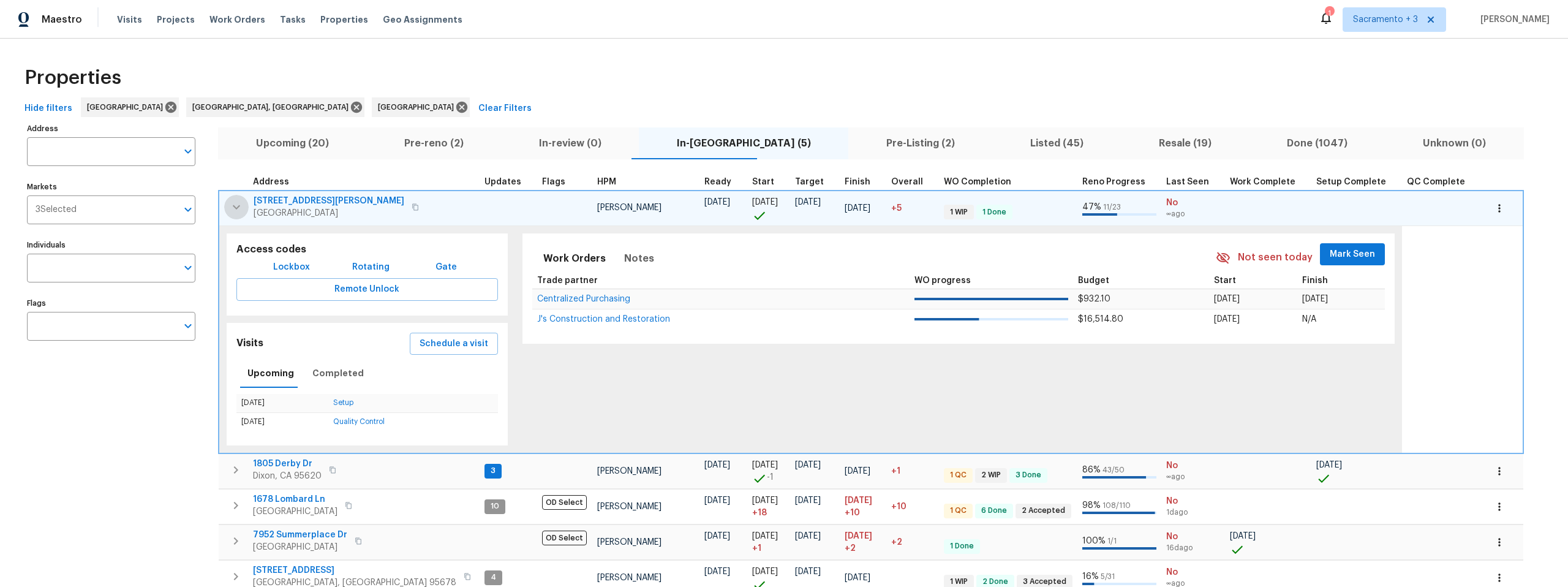
click at [227, 209] on button "button" at bounding box center [237, 207] width 25 height 25
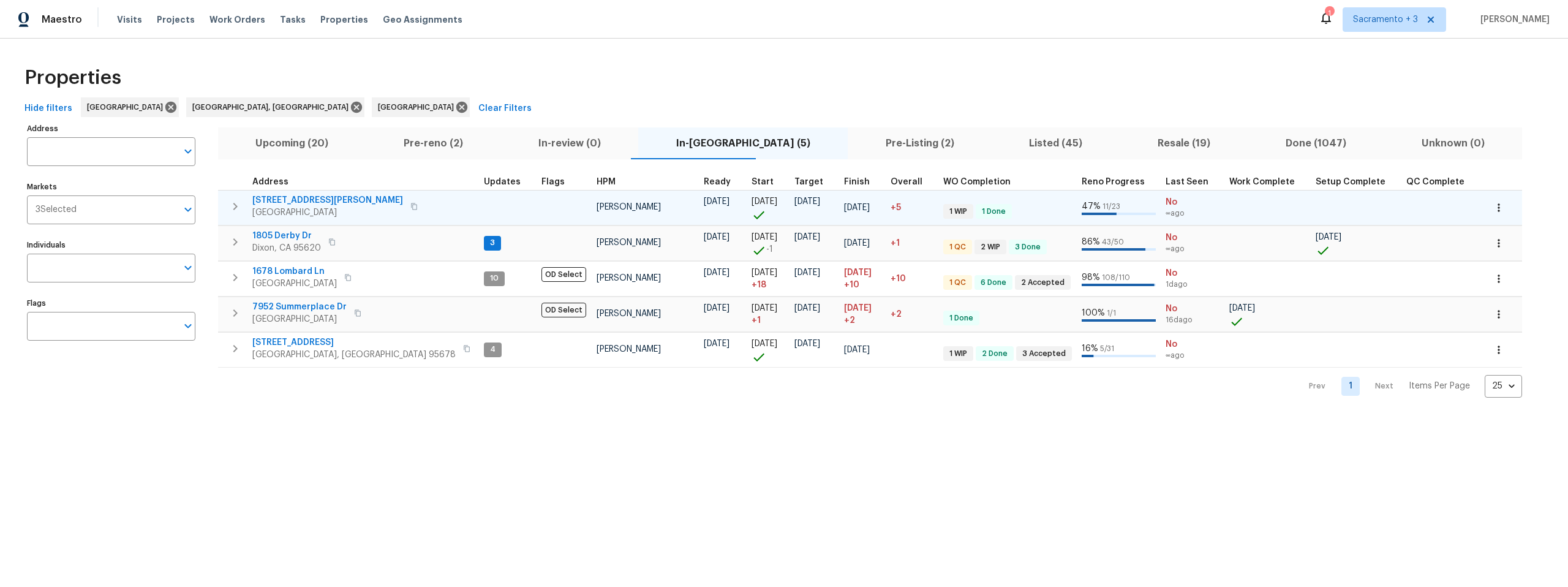
click at [410, 208] on icon "button" at bounding box center [414, 206] width 7 height 7
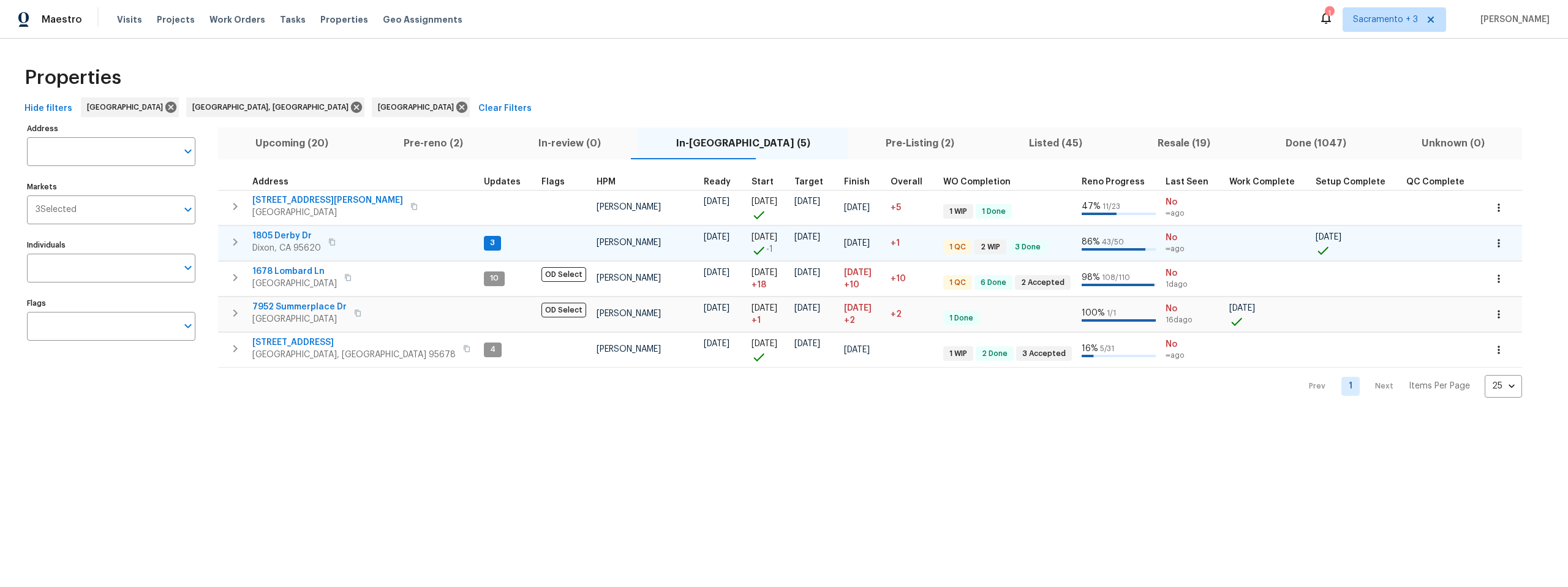
click at [329, 238] on icon "button" at bounding box center [332, 242] width 7 height 7
click at [335, 241] on button "button" at bounding box center [331, 242] width 15 height 18
click at [361, 309] on icon "button" at bounding box center [358, 313] width 6 height 7
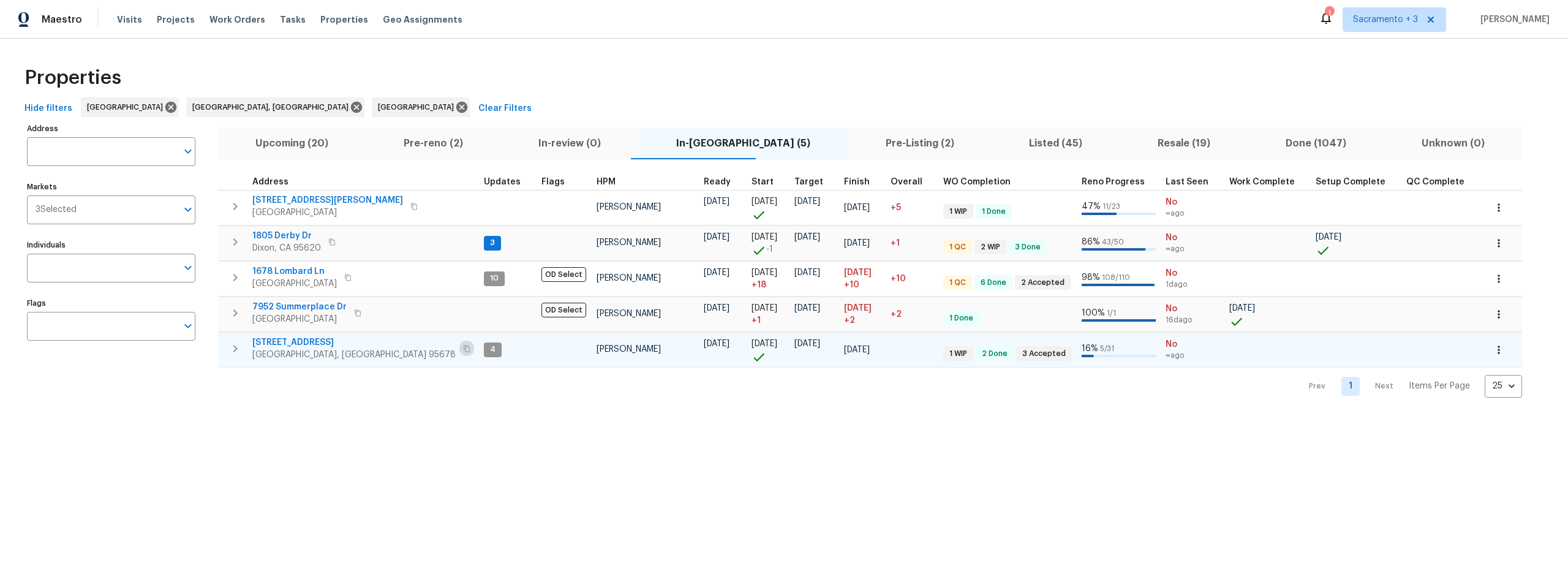
click at [463, 348] on icon "button" at bounding box center [466, 348] width 7 height 7
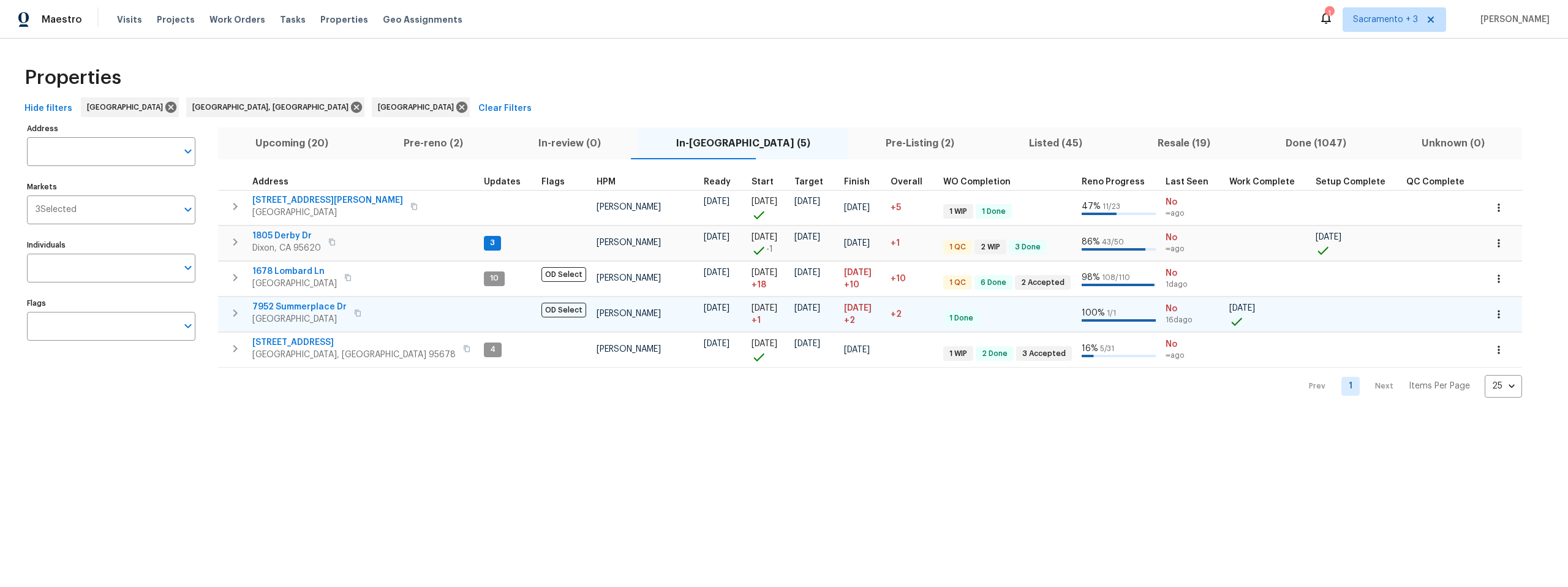
click at [357, 311] on button "button" at bounding box center [358, 313] width 15 height 18
